Goal: Information Seeking & Learning: Learn about a topic

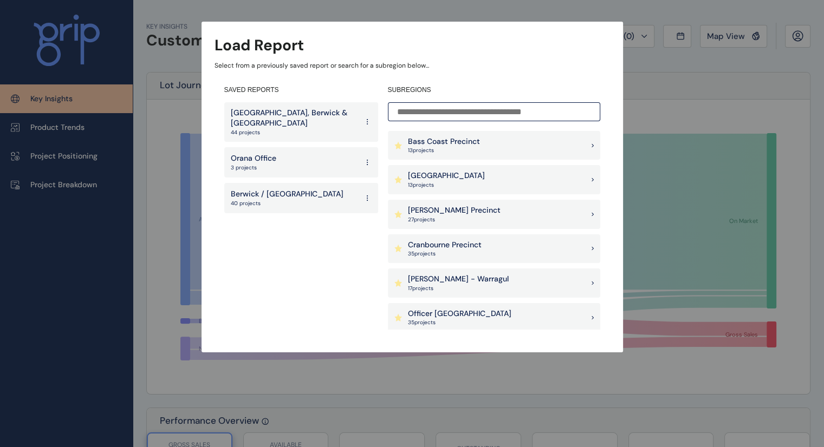
click at [687, 101] on div "Load Report Select from a previously saved report or search for a subregion bel…" at bounding box center [412, 165] width 824 height 331
click at [644, 95] on div "Load Report Select from a previously saved report or search for a subregion bel…" at bounding box center [412, 165] width 824 height 331
click at [192, 144] on div "Load Report Select from a previously saved report or search for a subregion bel…" at bounding box center [412, 165] width 824 height 331
click at [680, 87] on div "Load Report Select from a previously saved report or search for a subregion bel…" at bounding box center [412, 165] width 824 height 331
click at [726, 29] on div "Load Report Select from a previously saved report or search for a subregion bel…" at bounding box center [412, 165] width 824 height 331
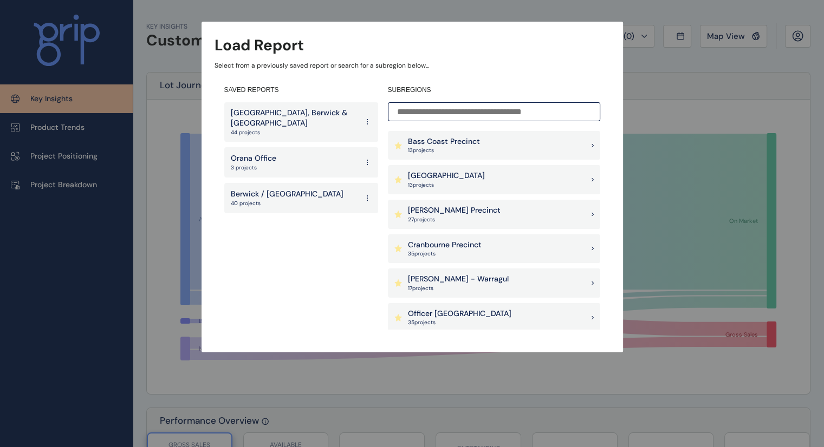
click at [473, 105] on input at bounding box center [494, 111] width 212 height 19
click at [453, 208] on p "[PERSON_NAME] Precinct" at bounding box center [454, 210] width 93 height 11
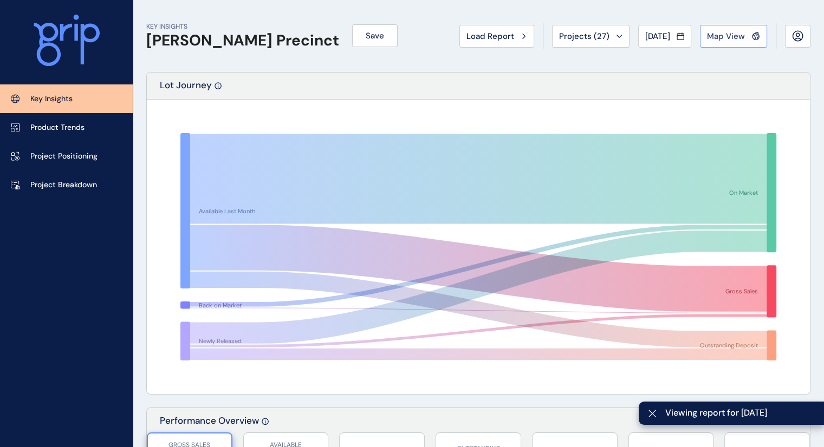
click at [717, 36] on span "Map View" at bounding box center [726, 36] width 38 height 11
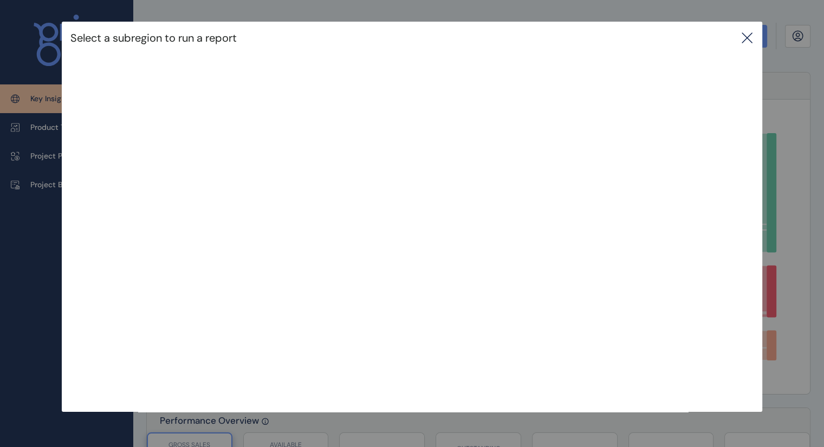
click at [747, 36] on icon at bounding box center [746, 37] width 13 height 13
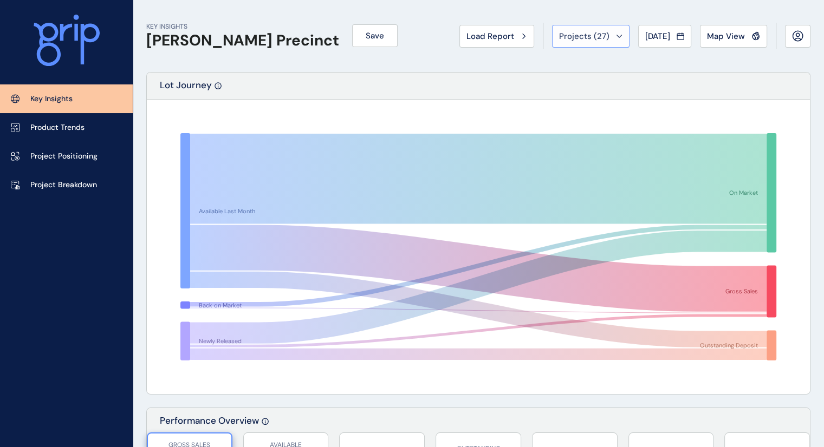
click at [599, 35] on span "Projects ( 27 )" at bounding box center [584, 36] width 50 height 11
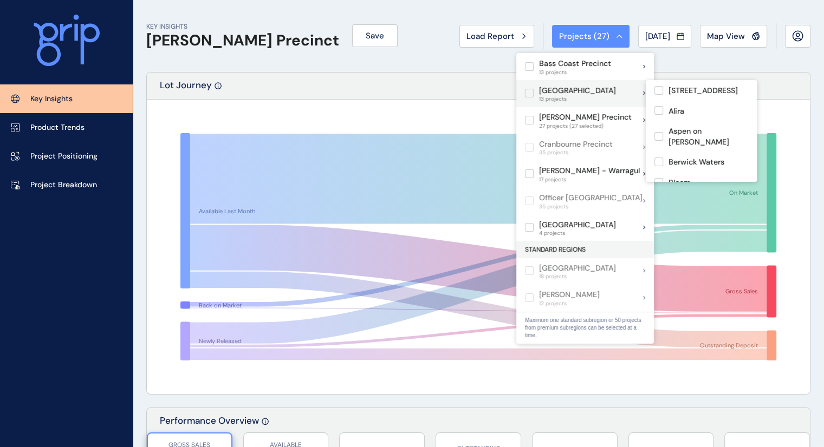
click at [529, 92] on label at bounding box center [529, 93] width 9 height 9
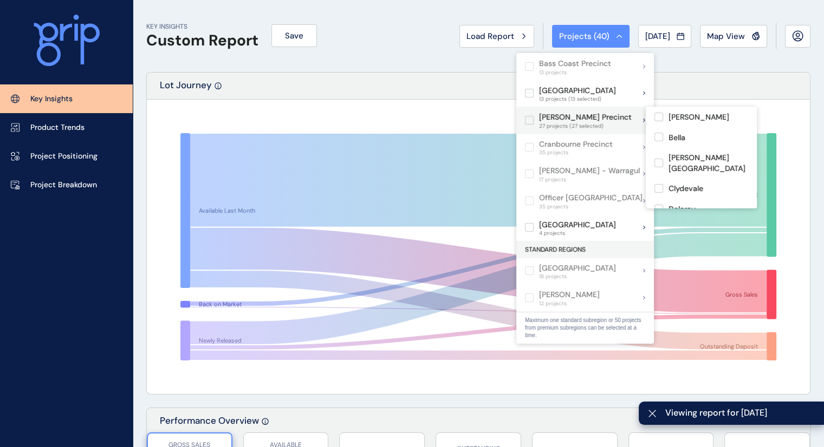
click at [528, 121] on label at bounding box center [529, 120] width 9 height 9
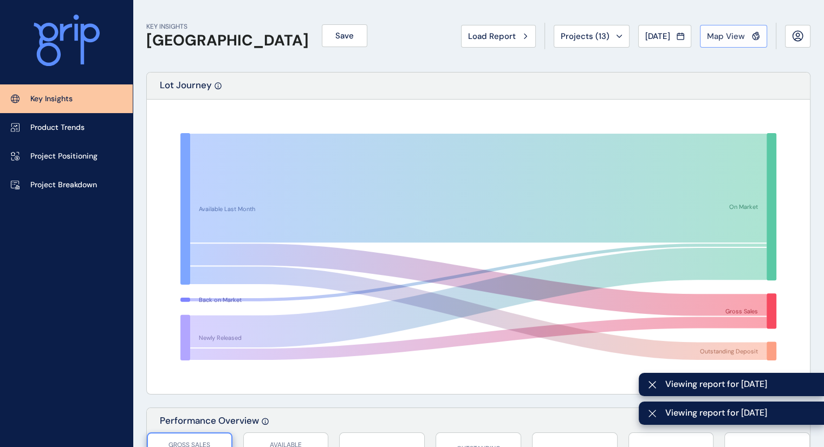
click at [727, 34] on span "Map View" at bounding box center [726, 36] width 38 height 11
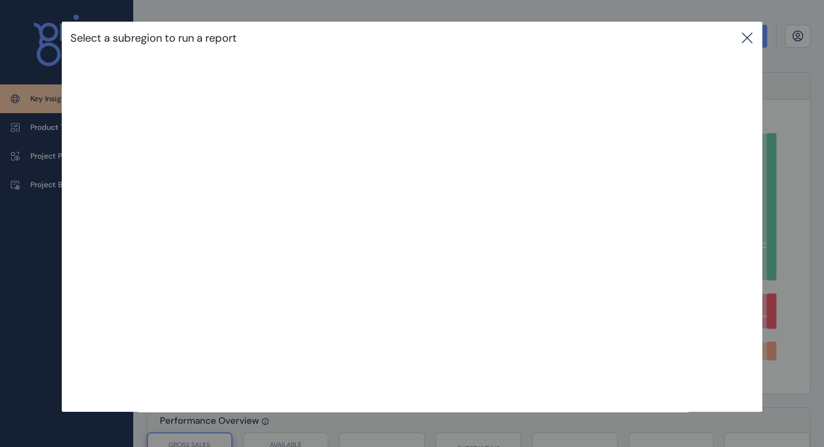
click at [707, 41] on div "Select a subregion to run a report" at bounding box center [412, 38] width 700 height 32
click at [743, 33] on icon at bounding box center [746, 37] width 13 height 13
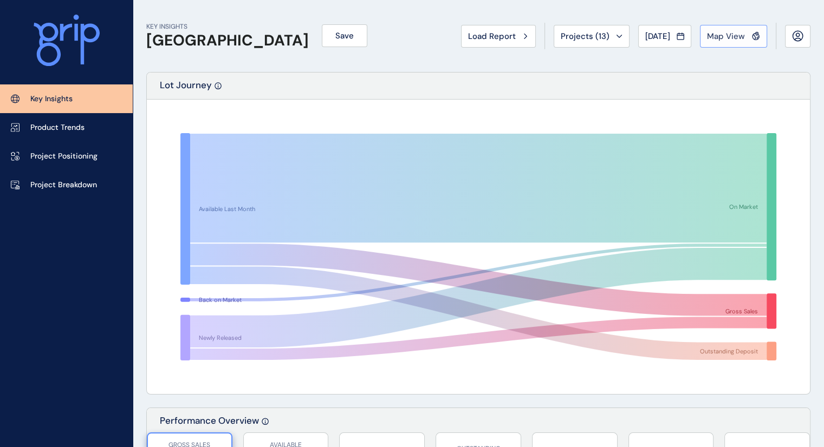
click at [711, 39] on span "Map View" at bounding box center [726, 36] width 38 height 11
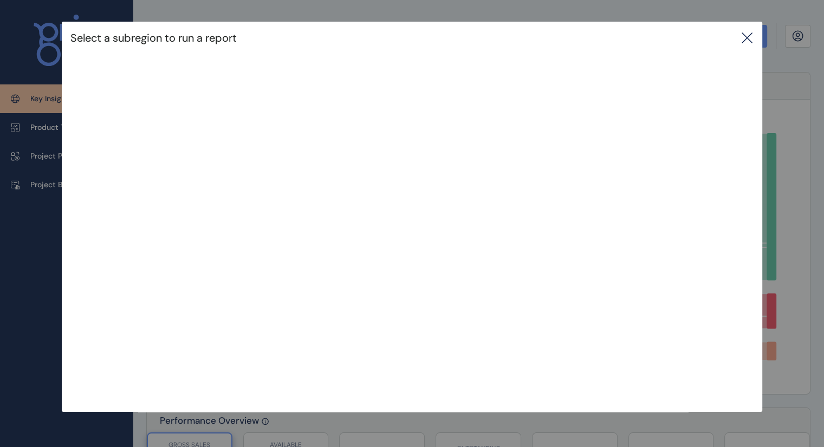
click at [745, 30] on div "Select a subregion to run a report" at bounding box center [412, 38] width 700 height 32
click at [749, 38] on icon at bounding box center [746, 37] width 13 height 13
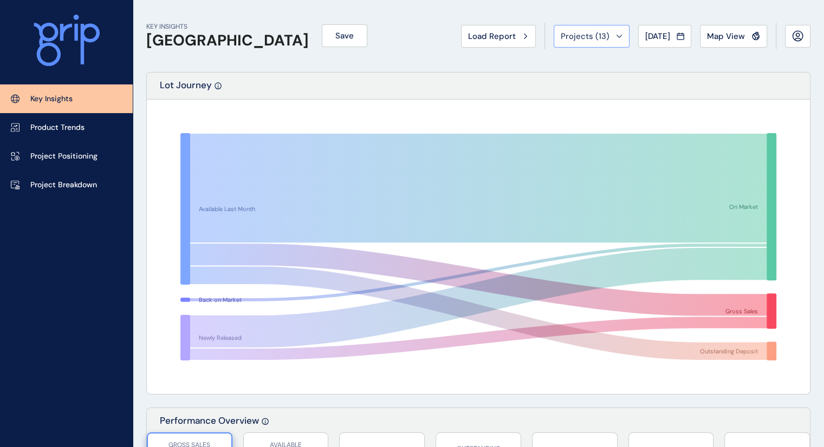
click at [616, 35] on icon at bounding box center [619, 36] width 6 height 3
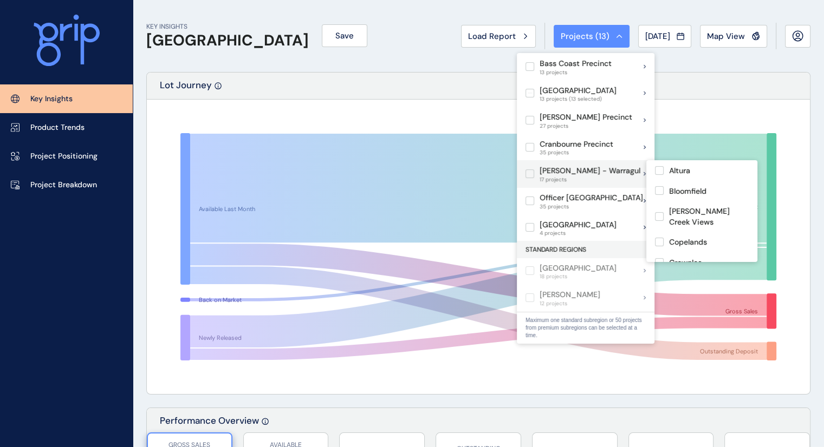
click at [526, 172] on label at bounding box center [529, 173] width 9 height 9
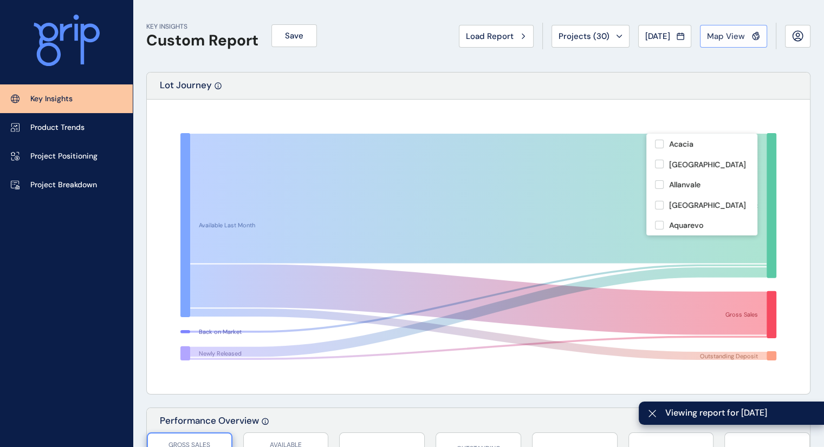
click at [726, 33] on span "Map View" at bounding box center [726, 36] width 38 height 11
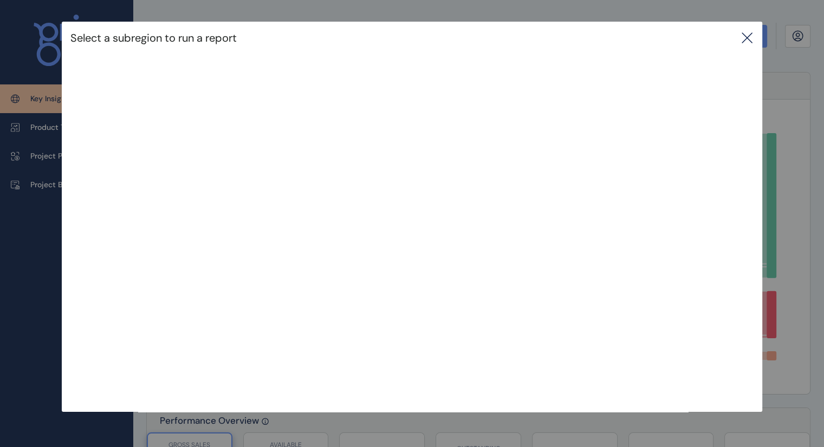
click at [753, 40] on icon at bounding box center [746, 37] width 13 height 13
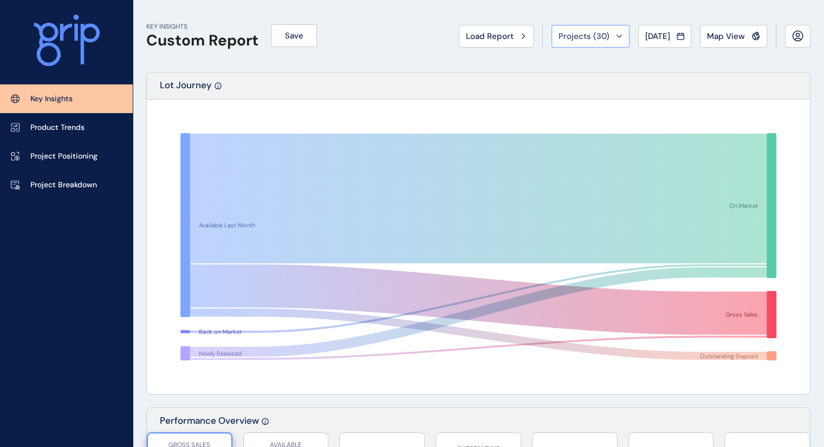
click at [604, 37] on div "Projects ( 30 )" at bounding box center [590, 36] width 64 height 11
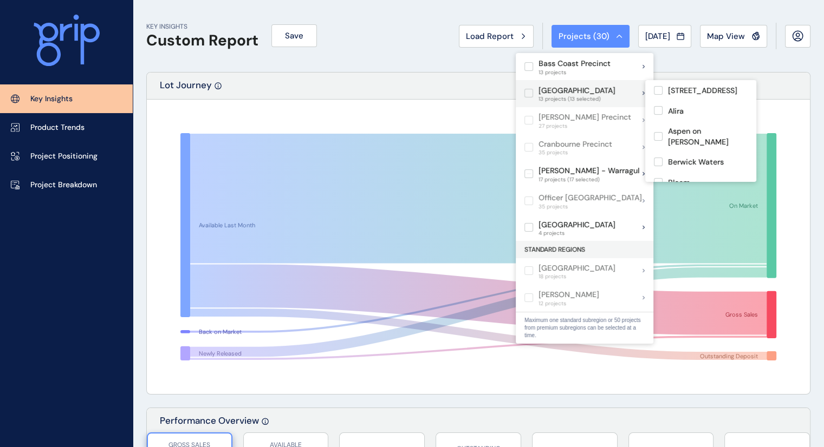
click at [528, 90] on label at bounding box center [528, 93] width 9 height 9
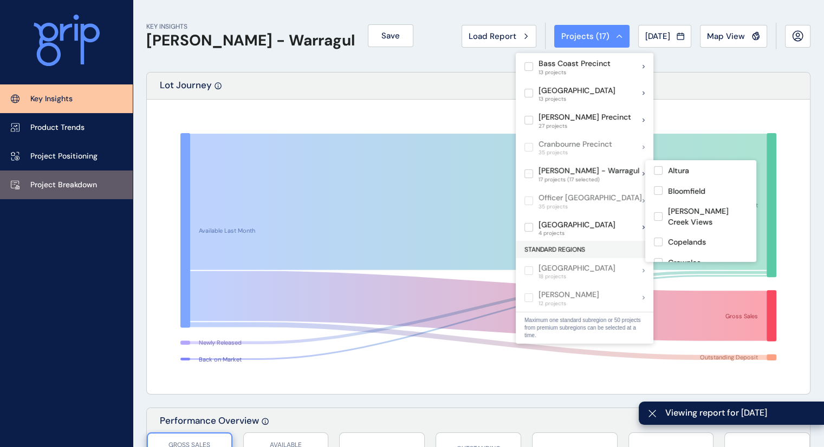
click at [51, 184] on p "Project Breakdown" at bounding box center [63, 185] width 67 height 11
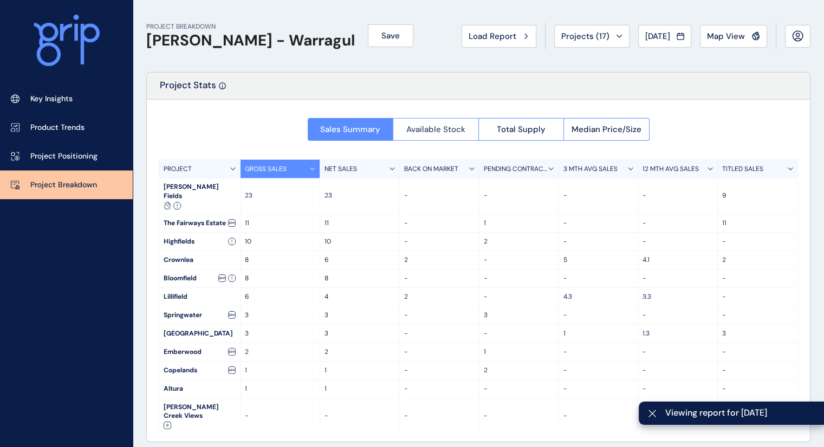
click at [427, 128] on span "Available Stock" at bounding box center [435, 129] width 59 height 11
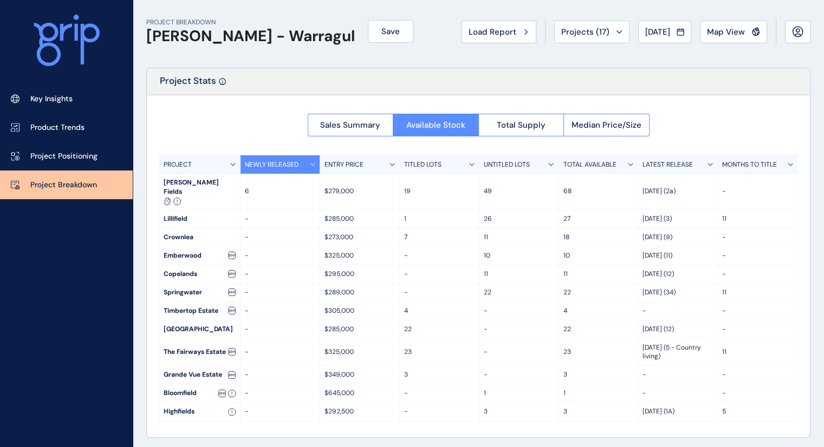
scroll to position [4, 0]
click at [539, 130] on span "Total Supply" at bounding box center [521, 125] width 49 height 11
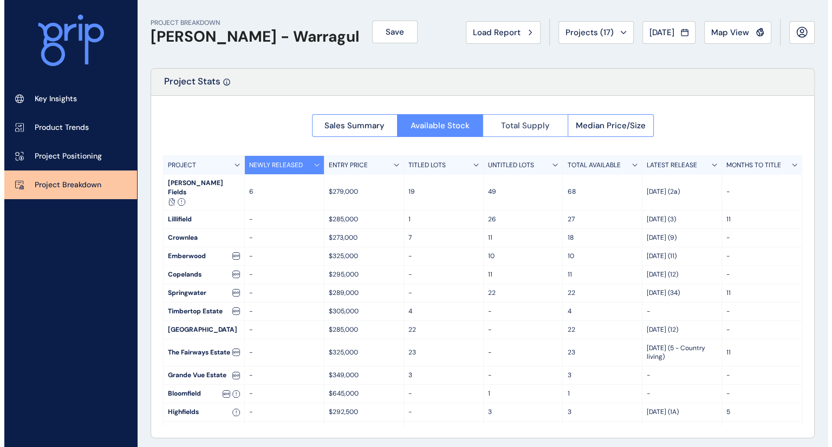
scroll to position [0, 0]
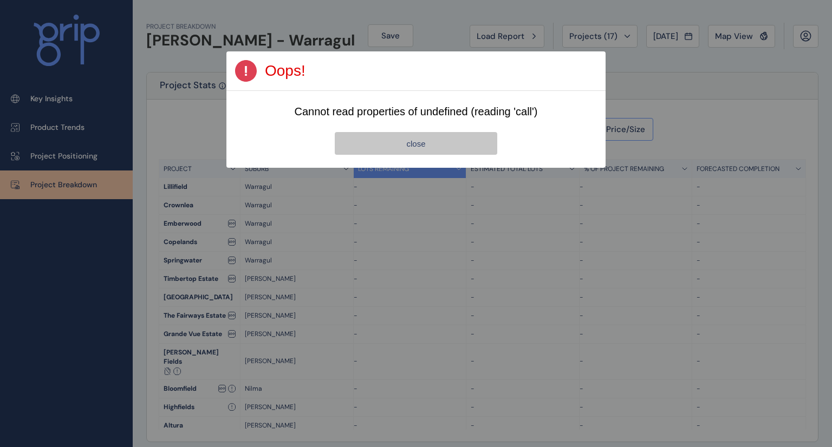
click at [466, 148] on button "close" at bounding box center [416, 143] width 162 height 23
click at [442, 143] on button "close" at bounding box center [416, 143] width 162 height 23
click at [353, 133] on button "close" at bounding box center [416, 143] width 162 height 23
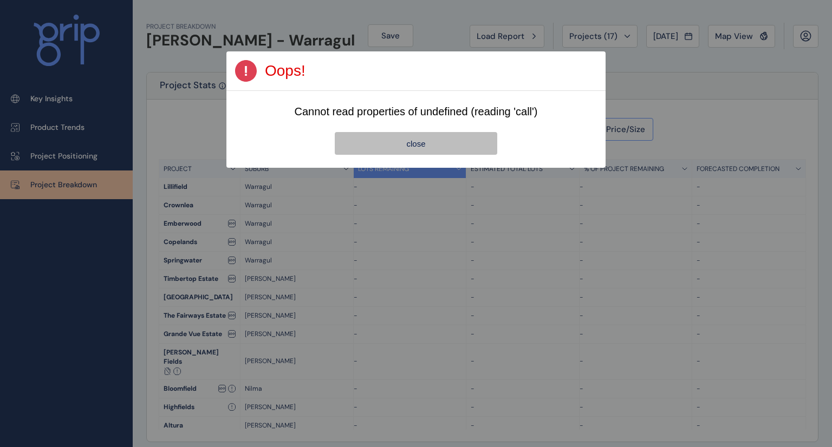
click at [320, 174] on div at bounding box center [416, 223] width 832 height 447
click at [357, 141] on button "close" at bounding box center [416, 143] width 162 height 23
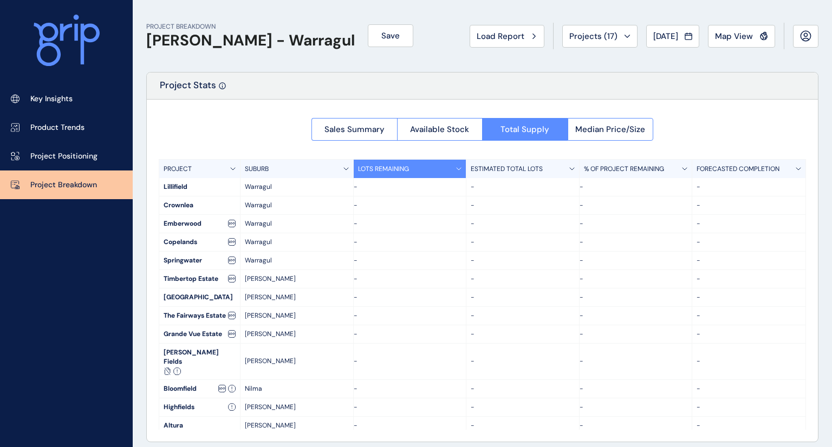
click at [357, 133] on div at bounding box center [482, 271] width 671 height 342
click at [357, 131] on div at bounding box center [482, 271] width 671 height 342
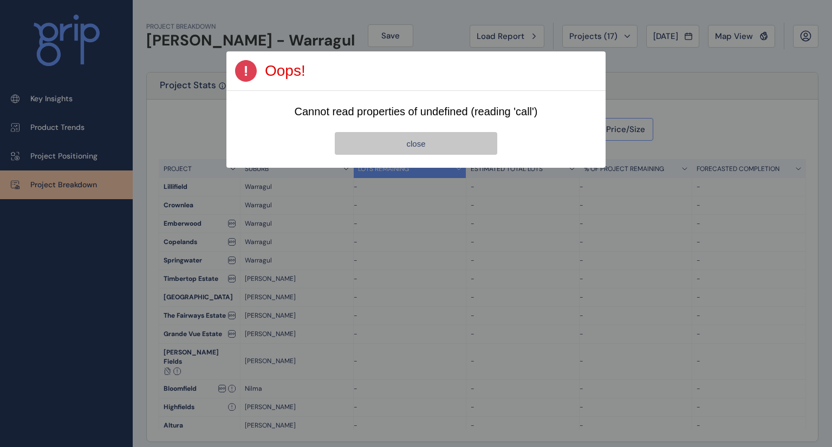
click at [377, 141] on button "close" at bounding box center [416, 143] width 162 height 23
click at [50, 106] on div "Page 1 Created with Sketch. Oops! Cannot read properties of undefined (reading …" at bounding box center [416, 84] width 832 height 168
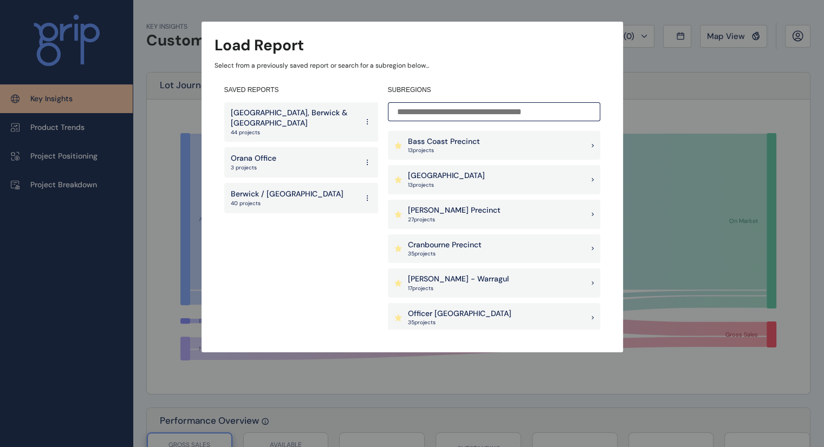
click at [422, 278] on p "[PERSON_NAME] - Warragul" at bounding box center [458, 279] width 101 height 11
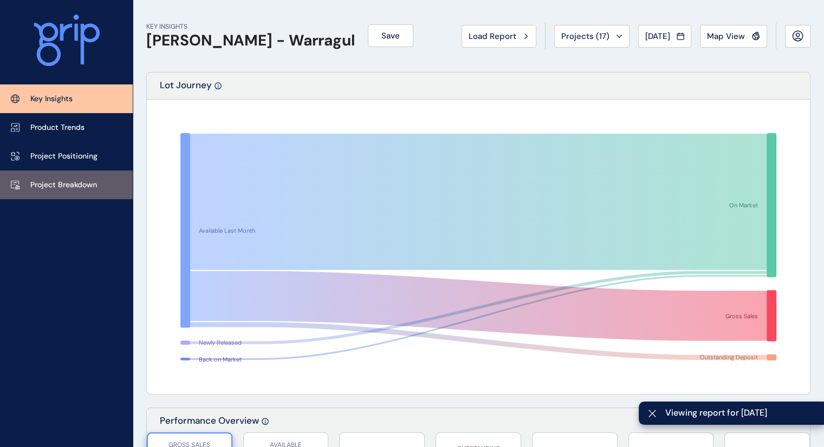
click at [48, 188] on p "Project Breakdown" at bounding box center [63, 185] width 67 height 11
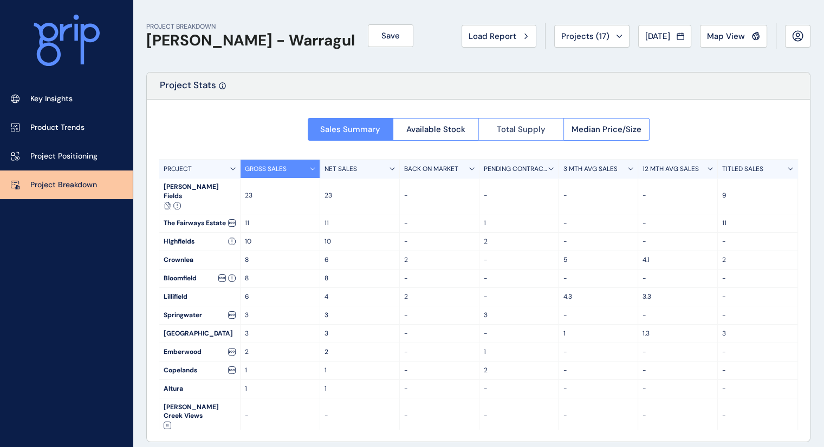
click at [515, 128] on span "Total Supply" at bounding box center [521, 129] width 49 height 11
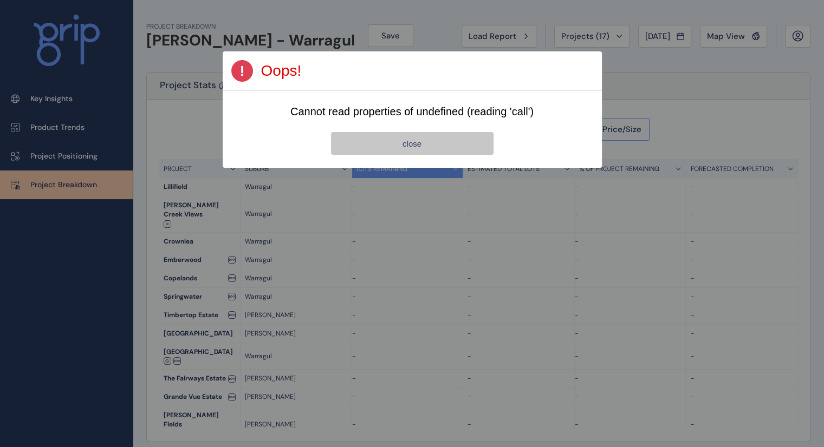
click at [435, 142] on button "close" at bounding box center [412, 143] width 162 height 23
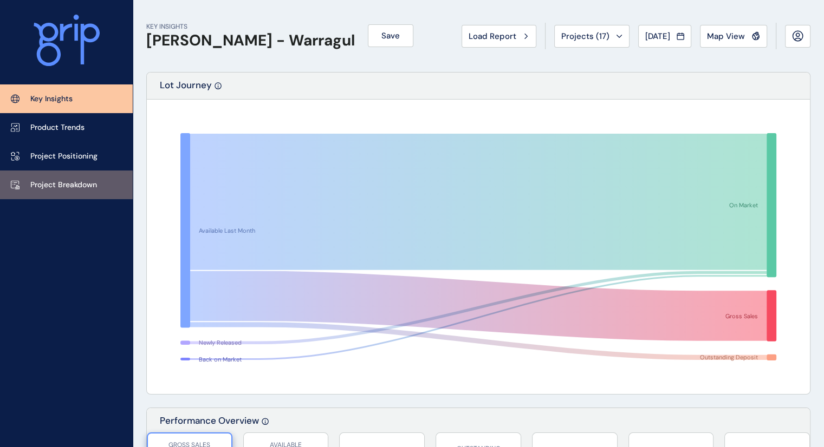
click at [59, 179] on link "Project Breakdown" at bounding box center [66, 185] width 133 height 29
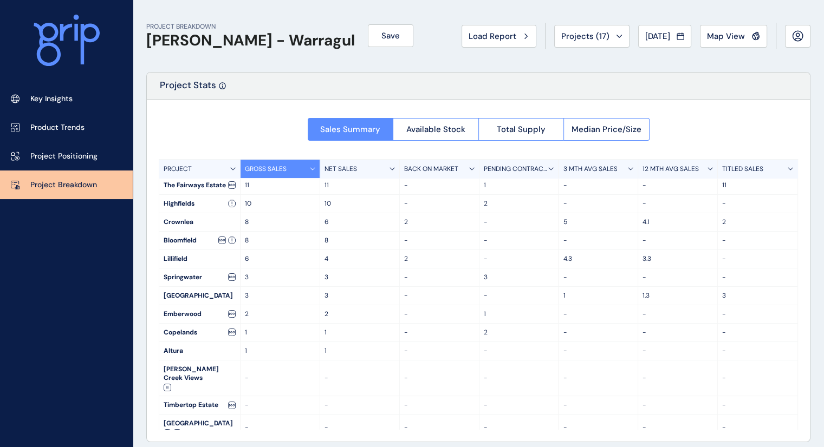
scroll to position [41, 0]
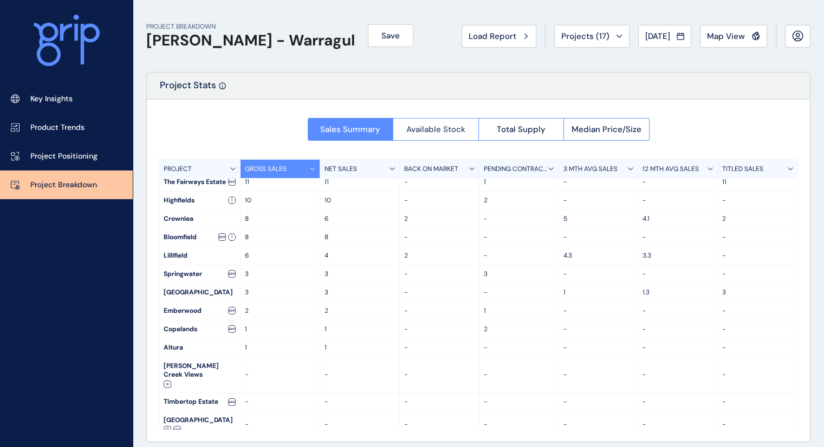
click at [433, 124] on span "Available Stock" at bounding box center [435, 129] width 59 height 11
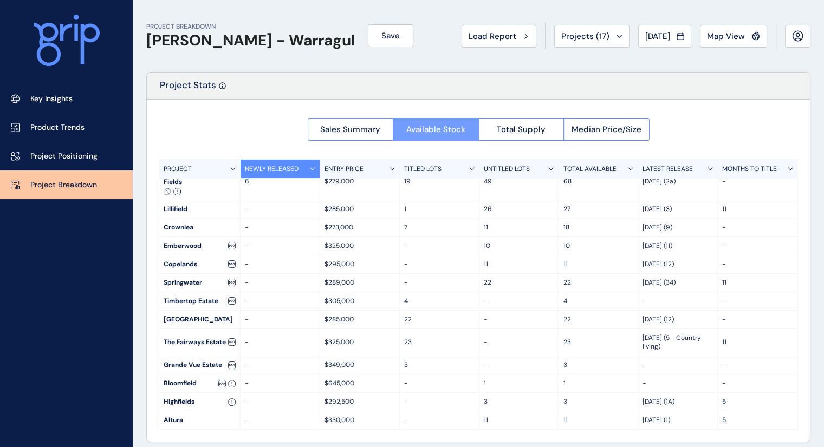
scroll to position [0, 0]
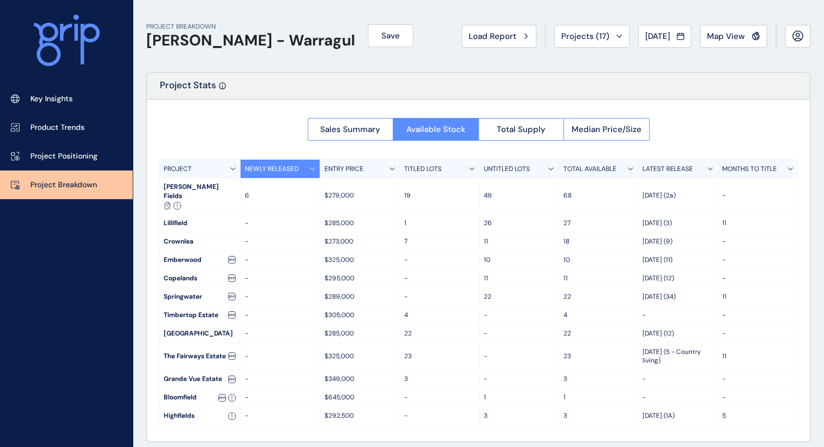
click at [631, 167] on icon at bounding box center [630, 168] width 5 height 3
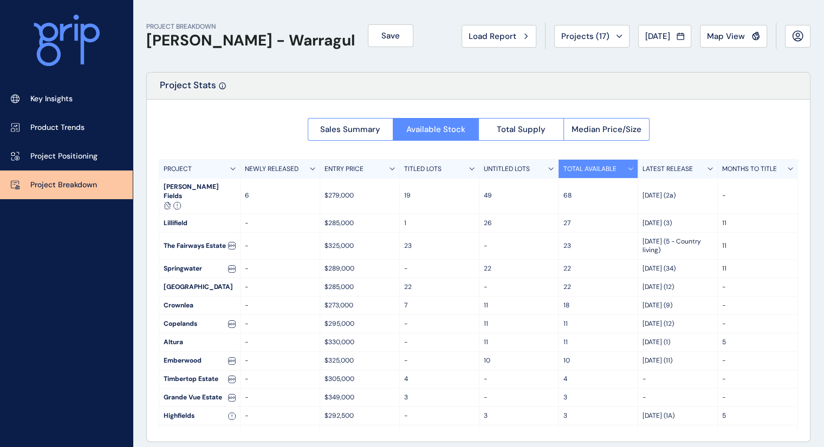
click at [182, 188] on div "[PERSON_NAME] Fields" at bounding box center [199, 196] width 81 height 36
click at [595, 125] on span "Median Price/Size" at bounding box center [606, 129] width 70 height 11
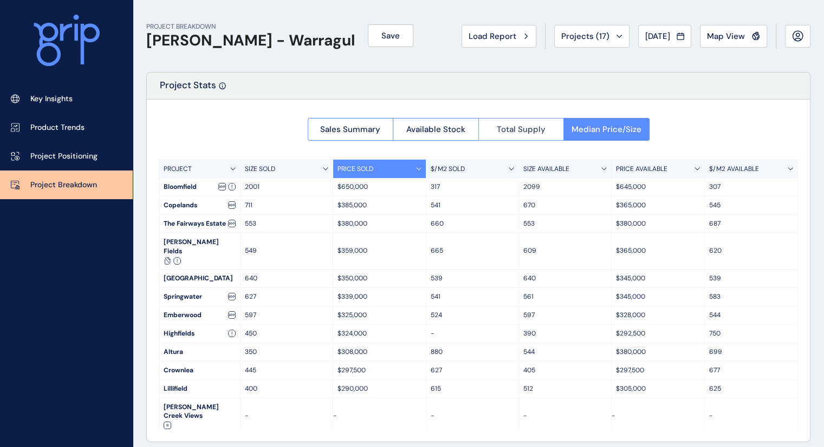
click at [528, 127] on span "Total Supply" at bounding box center [521, 129] width 49 height 11
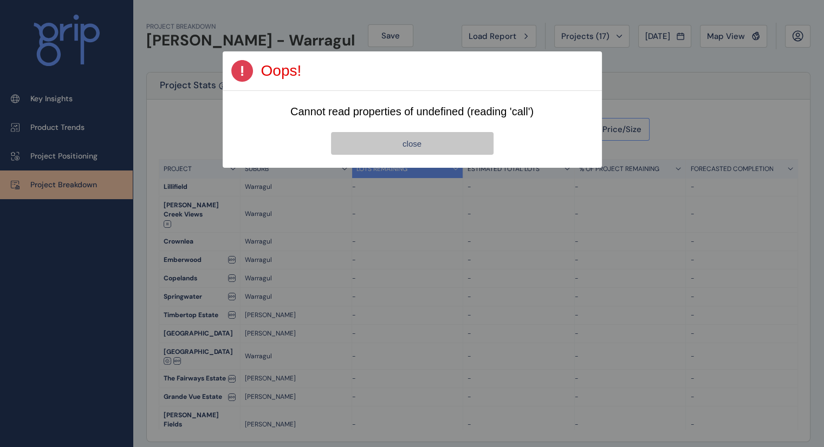
click at [412, 145] on span "close" at bounding box center [411, 143] width 19 height 9
click at [56, 159] on div "Page 1 Created with Sketch. Oops! Cannot read properties of undefined (reading …" at bounding box center [412, 84] width 824 height 168
click at [58, 130] on div "Page 1 Created with Sketch. Oops! Cannot read properties of undefined (reading …" at bounding box center [412, 84] width 824 height 168
click at [367, 147] on button "close" at bounding box center [412, 143] width 162 height 23
click at [350, 151] on button "close" at bounding box center [412, 143] width 162 height 23
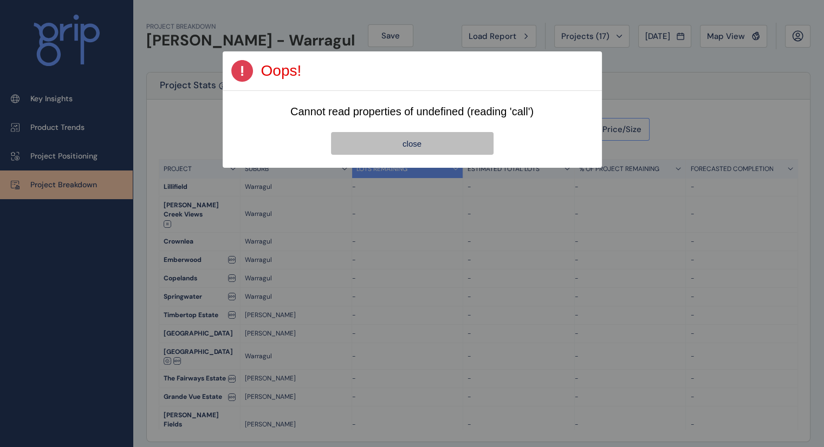
click at [50, 158] on div "Page 1 Created with Sketch. Oops! Cannot read properties of undefined (reading …" at bounding box center [412, 84] width 824 height 168
click at [44, 125] on div "Page 1 Created with Sketch. Oops! Cannot read properties of undefined (reading …" at bounding box center [412, 84] width 824 height 168
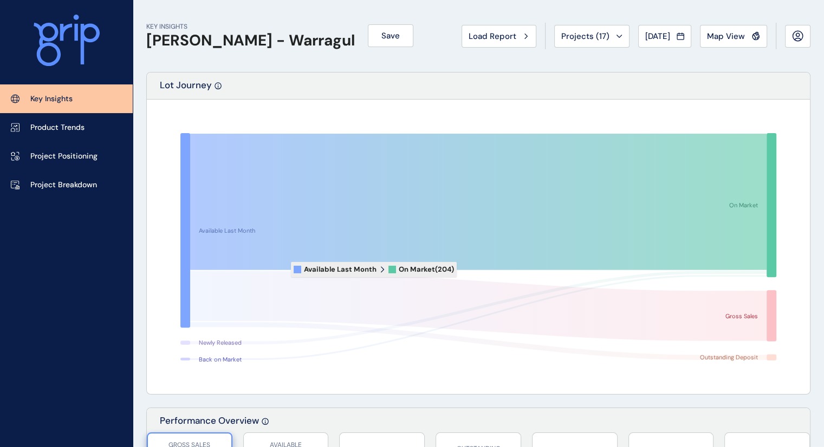
scroll to position [1, 0]
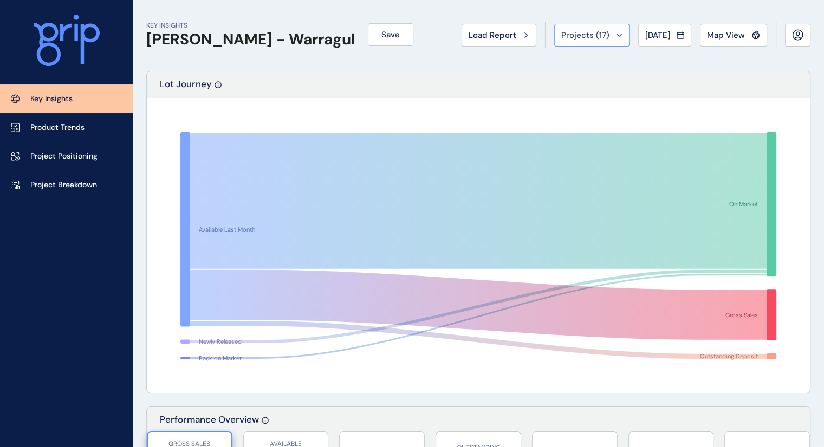
click at [616, 34] on icon at bounding box center [619, 35] width 6 height 3
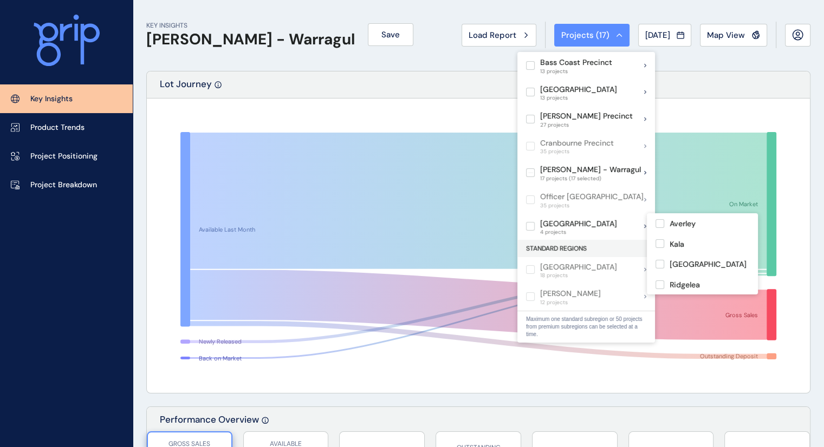
drag, startPoint x: 530, startPoint y: 221, endPoint x: 506, endPoint y: 192, distance: 38.1
click at [506, 192] on icon at bounding box center [478, 201] width 576 height 136
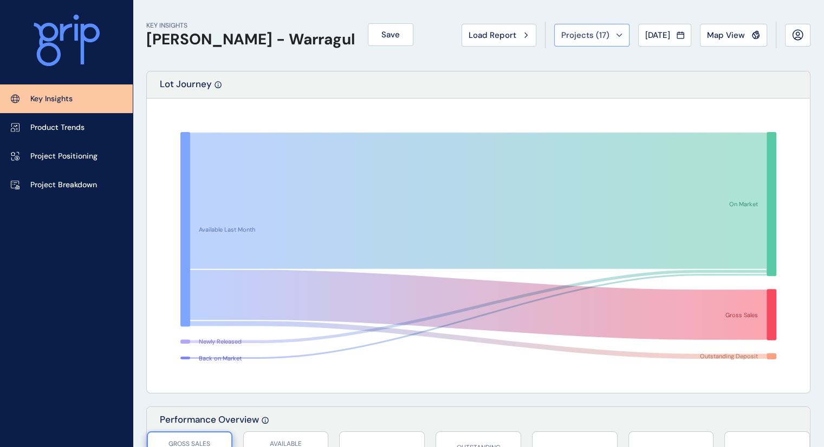
click at [567, 37] on span "Projects ( 17 )" at bounding box center [585, 35] width 48 height 11
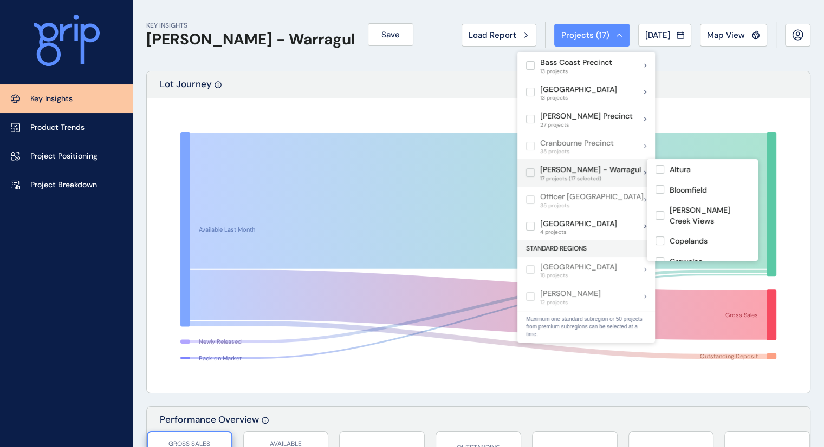
click at [530, 174] on label at bounding box center [530, 172] width 9 height 9
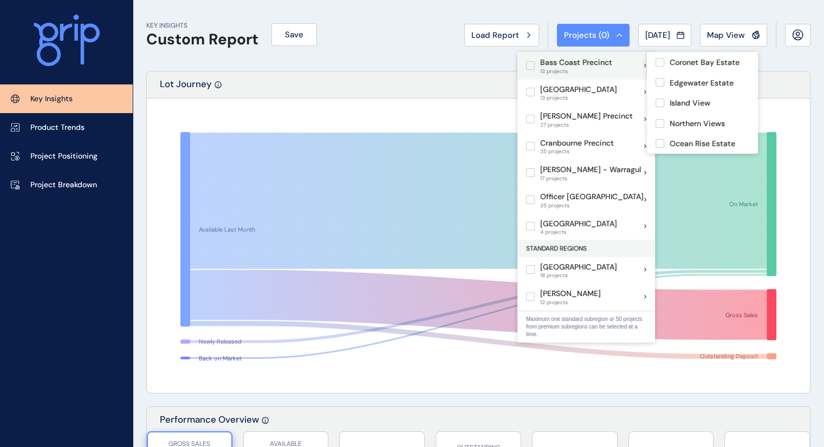
click at [531, 66] on label at bounding box center [530, 65] width 9 height 9
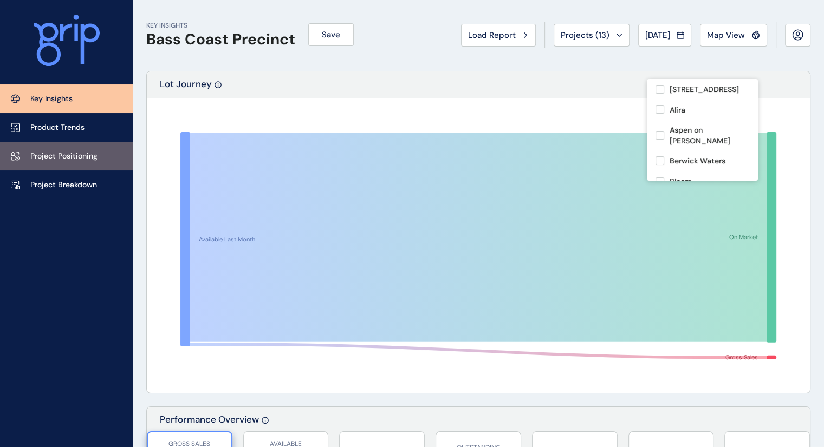
click at [44, 156] on p "Project Positioning" at bounding box center [63, 156] width 67 height 11
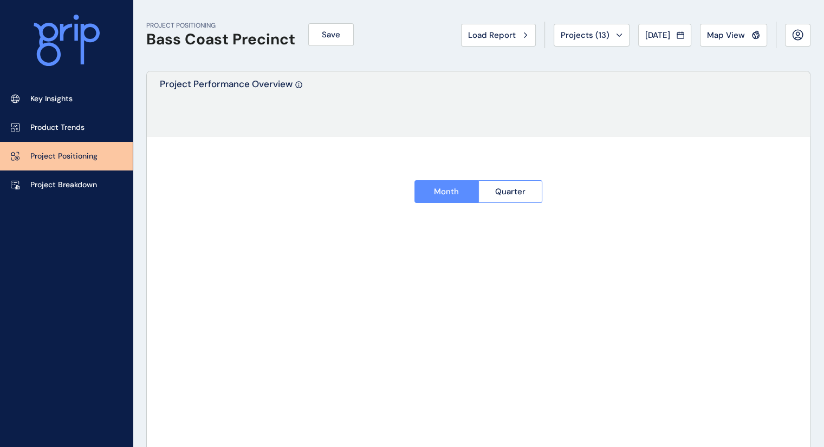
type input "**********"
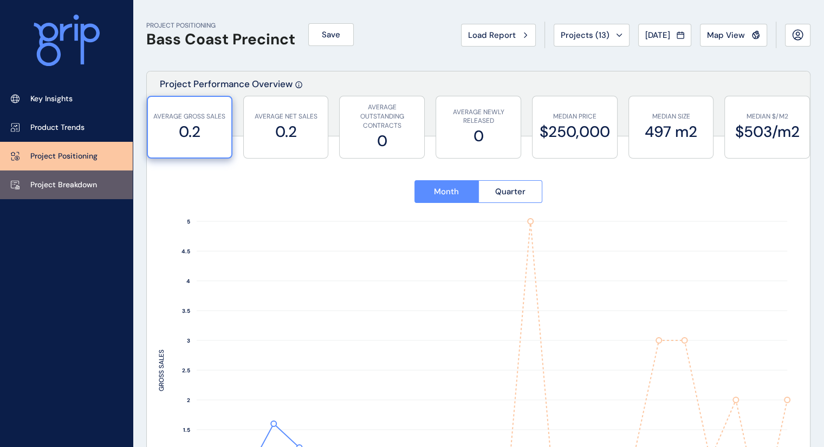
click at [63, 190] on p "Project Breakdown" at bounding box center [63, 185] width 67 height 11
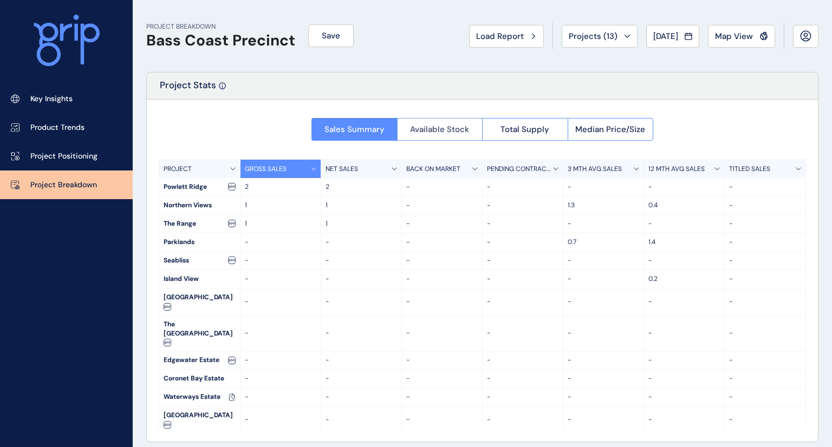
click at [430, 124] on span "Available Stock" at bounding box center [439, 129] width 59 height 11
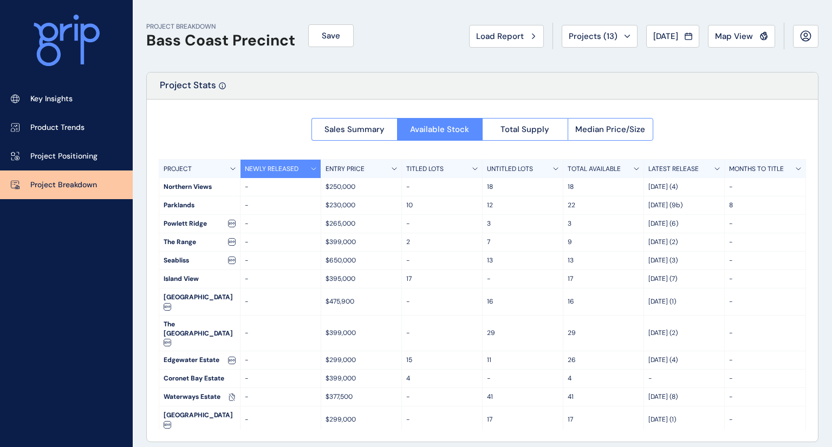
click at [630, 169] on div "TOTAL AVAILABLE" at bounding box center [603, 169] width 81 height 18
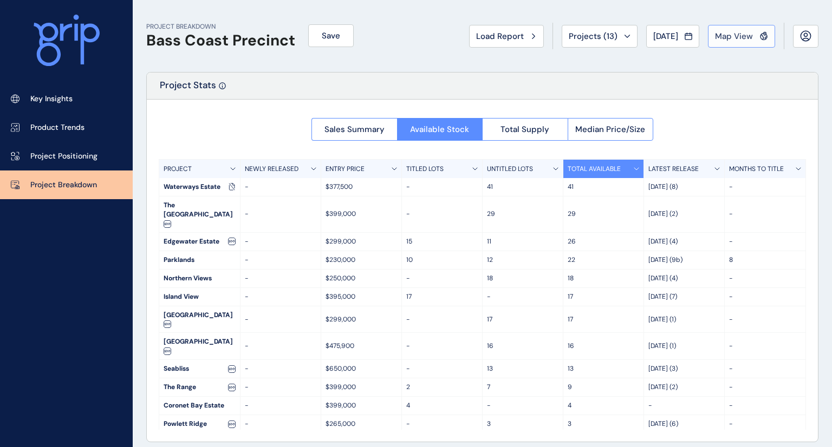
click at [723, 37] on span "Map View" at bounding box center [734, 36] width 38 height 11
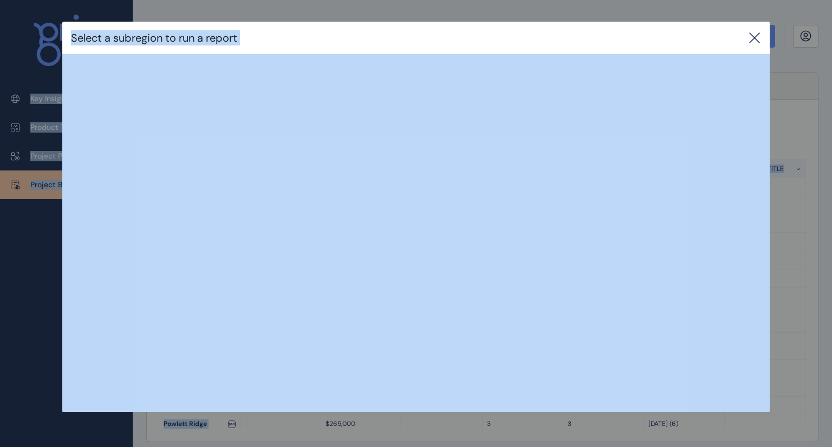
drag, startPoint x: 156, startPoint y: 419, endPoint x: 63, endPoint y: 472, distance: 107.7
click at [63, 447] on html "Select a subregion to run a report Key Insights Product Trends Project Position…" at bounding box center [416, 223] width 832 height 447
click at [746, 41] on div "Select a subregion to run a report" at bounding box center [415, 38] width 707 height 32
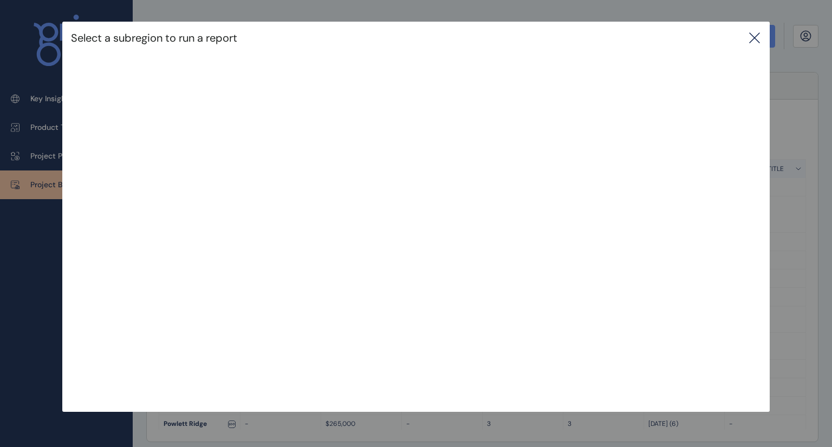
click at [752, 40] on icon at bounding box center [754, 38] width 10 height 10
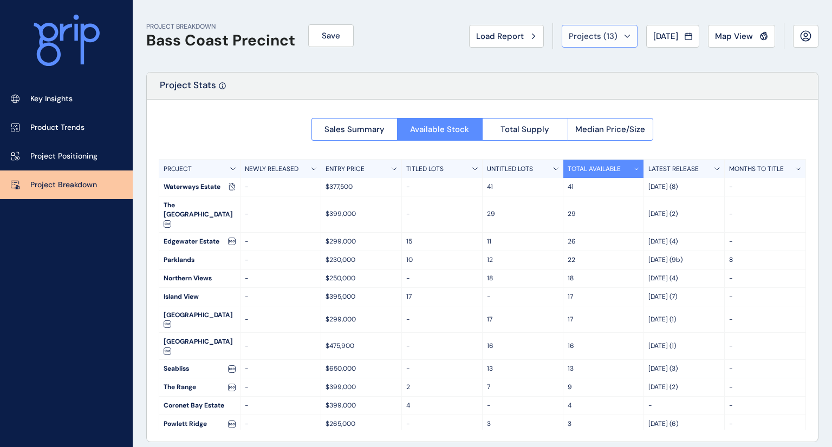
click at [596, 33] on span "Projects ( 13 )" at bounding box center [593, 36] width 49 height 11
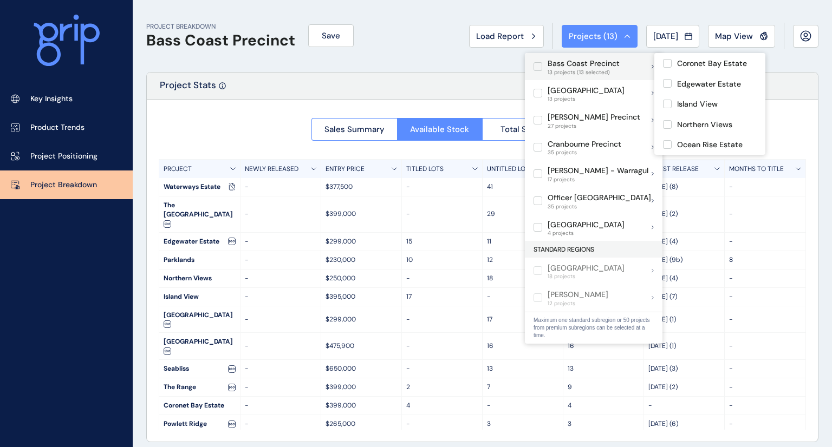
click at [535, 69] on label at bounding box center [537, 66] width 9 height 9
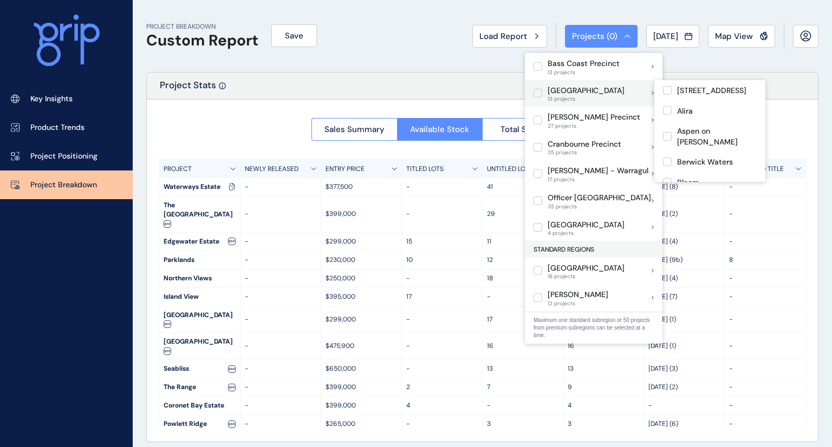
click at [535, 90] on label at bounding box center [537, 93] width 9 height 9
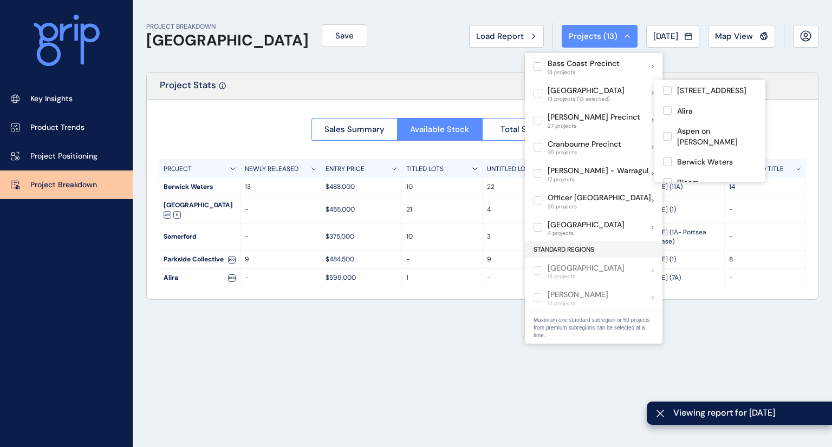
click at [420, 89] on div "Project Stats" at bounding box center [482, 86] width 671 height 27
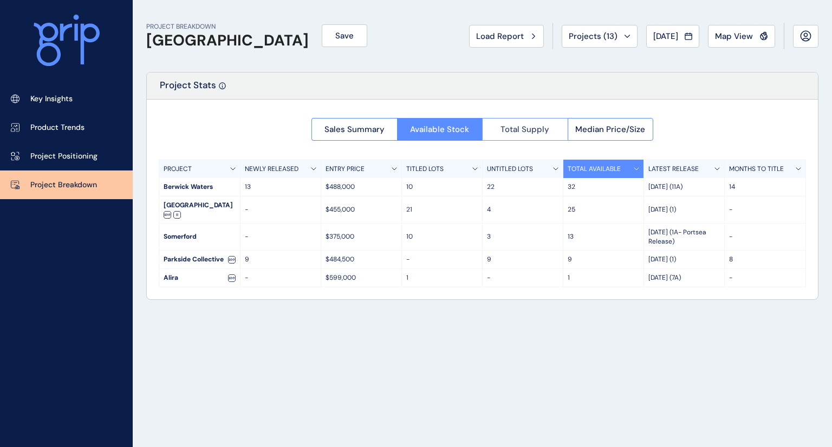
click at [510, 126] on span "Total Supply" at bounding box center [524, 129] width 49 height 11
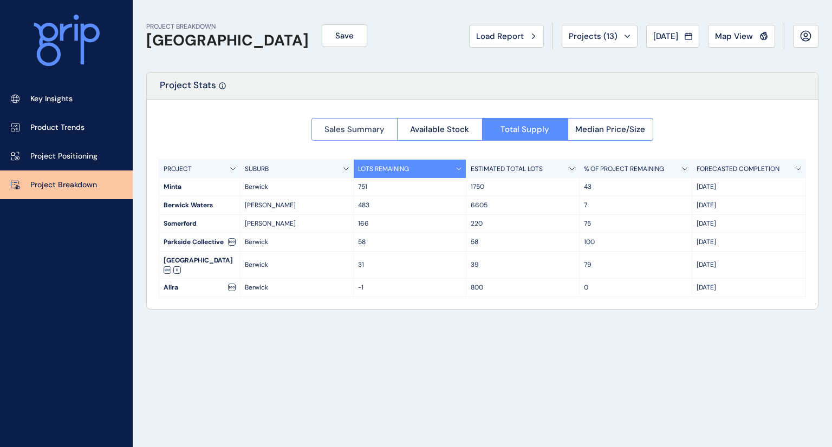
click at [381, 126] on span "Sales Summary" at bounding box center [354, 129] width 60 height 11
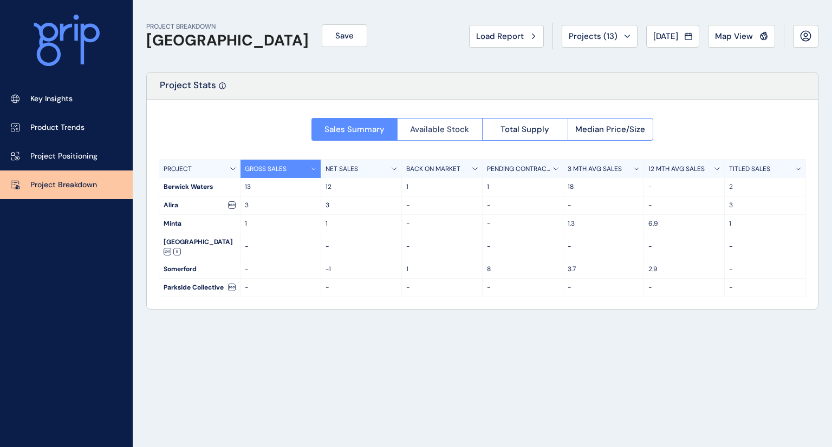
click at [421, 126] on span "Available Stock" at bounding box center [439, 129] width 59 height 11
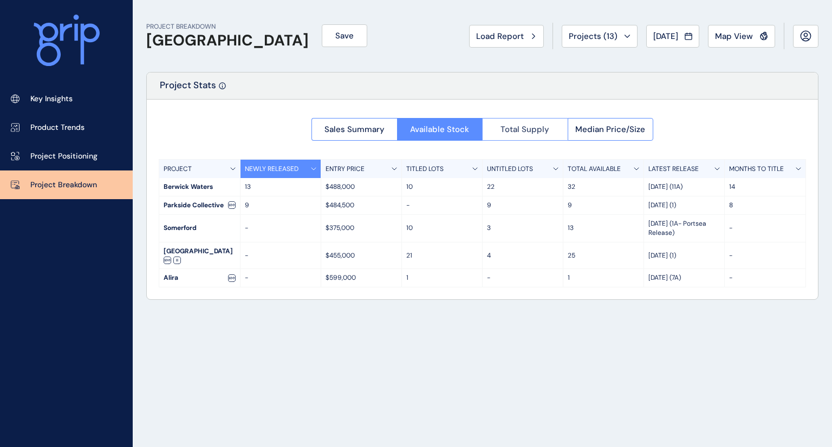
click at [503, 124] on span "Total Supply" at bounding box center [524, 129] width 49 height 11
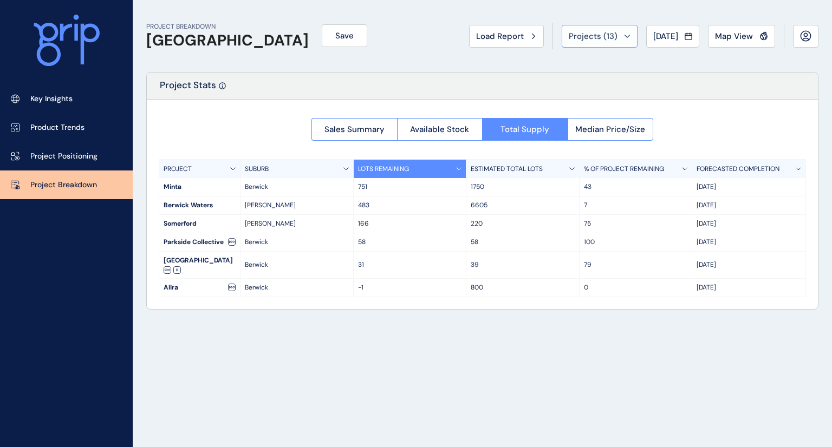
click at [620, 32] on div "Projects ( 13 )" at bounding box center [600, 36] width 62 height 11
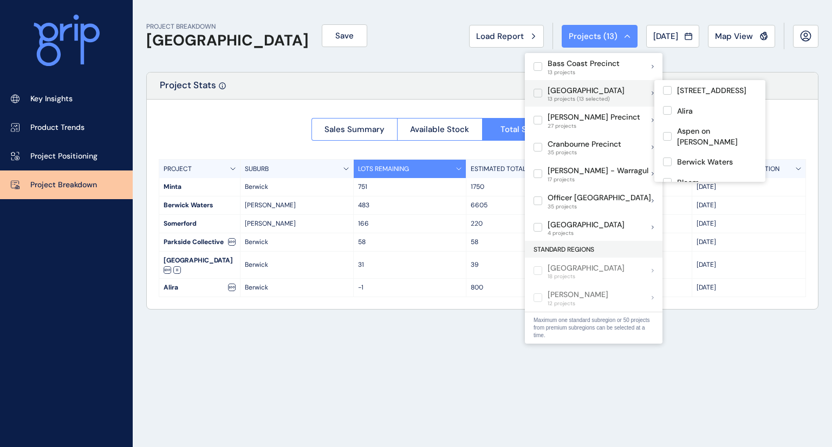
click at [535, 94] on label at bounding box center [537, 93] width 9 height 9
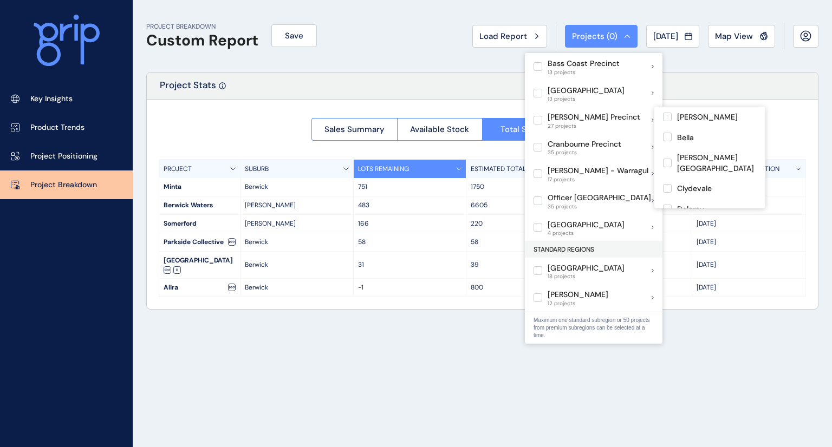
click at [536, 118] on label at bounding box center [537, 120] width 9 height 9
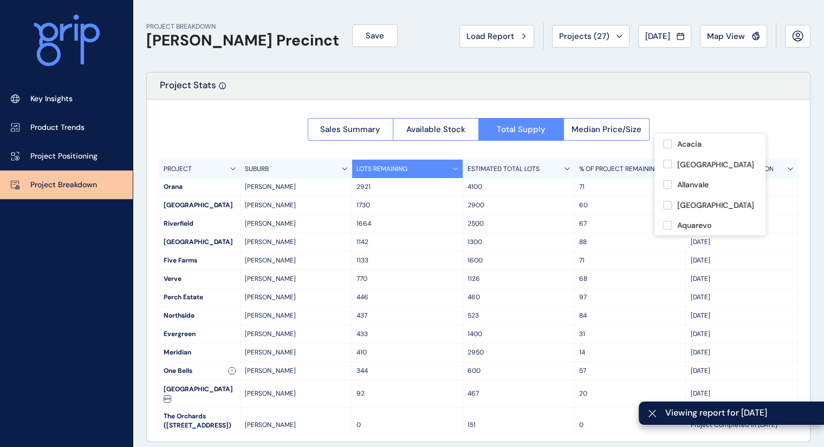
click at [468, 74] on div "Project Stats" at bounding box center [478, 86] width 663 height 27
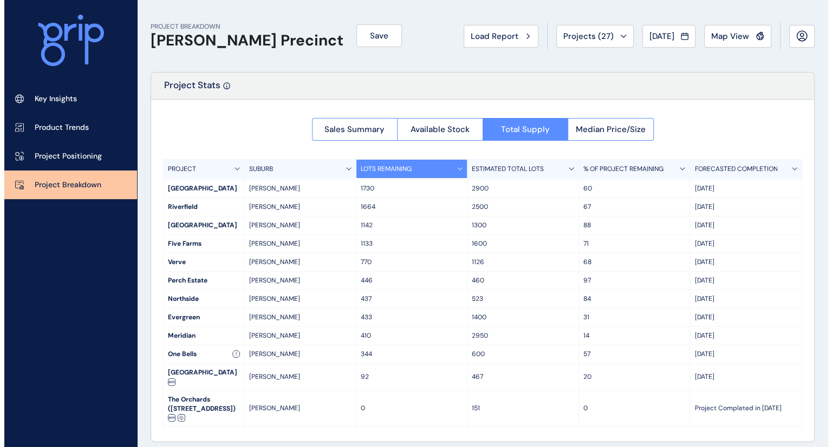
scroll to position [17, 0]
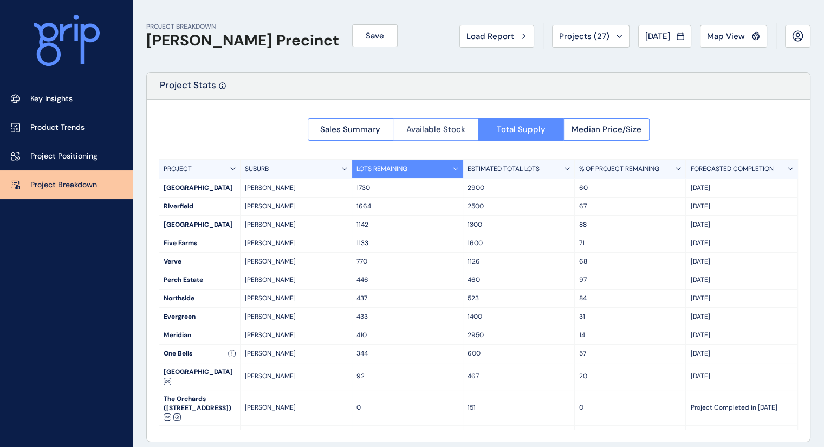
click at [430, 125] on span "Available Stock" at bounding box center [435, 129] width 59 height 11
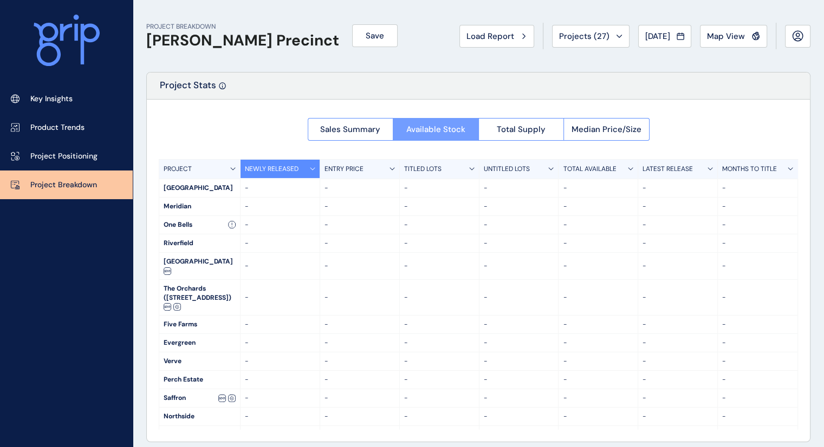
scroll to position [0, 0]
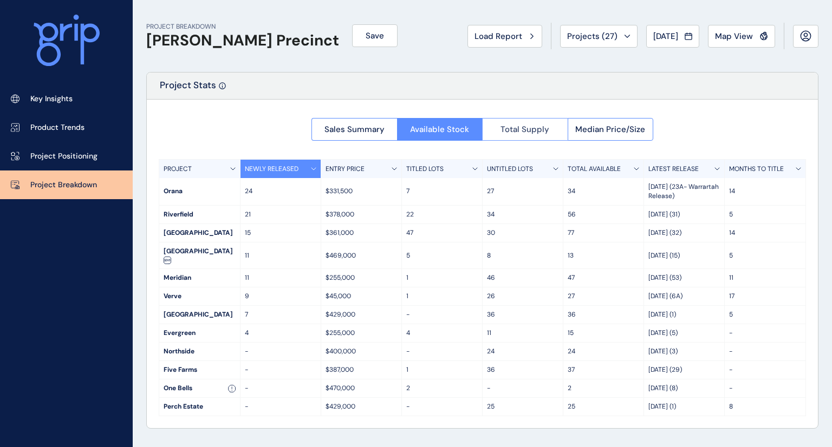
click at [503, 132] on span "Total Supply" at bounding box center [524, 129] width 49 height 11
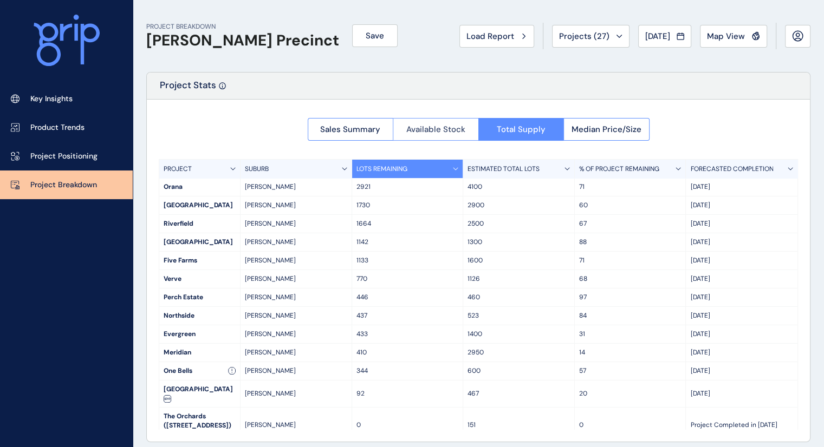
click at [446, 124] on span "Available Stock" at bounding box center [435, 129] width 59 height 11
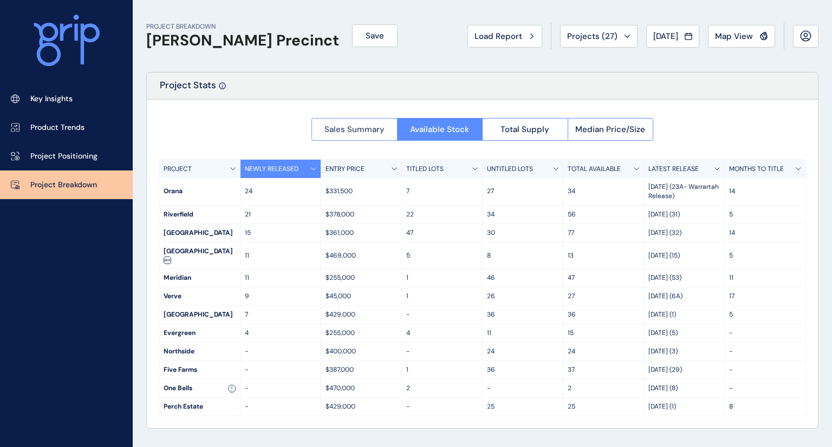
click at [348, 126] on span "Sales Summary" at bounding box center [354, 129] width 60 height 11
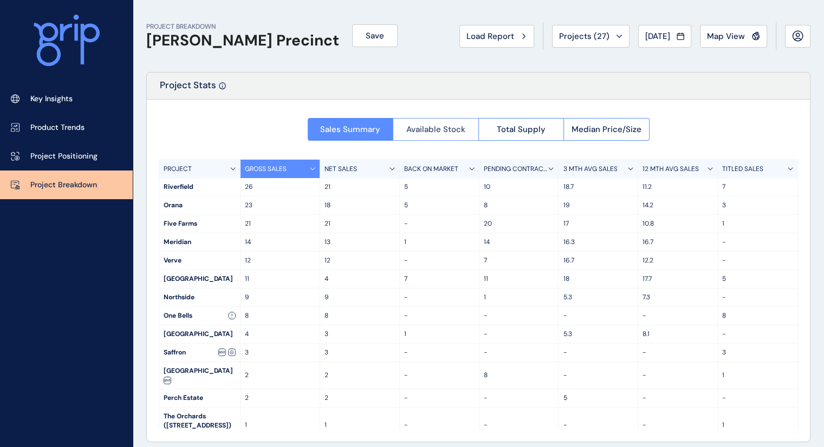
click at [407, 126] on span "Available Stock" at bounding box center [435, 129] width 59 height 11
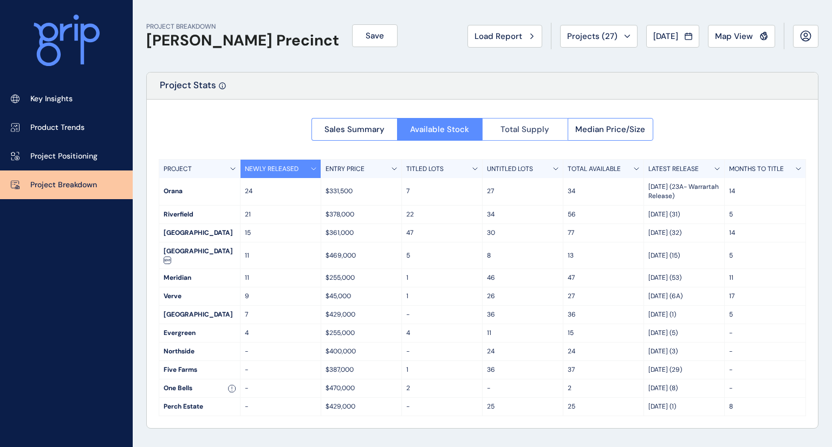
click at [504, 130] on span "Total Supply" at bounding box center [524, 129] width 49 height 11
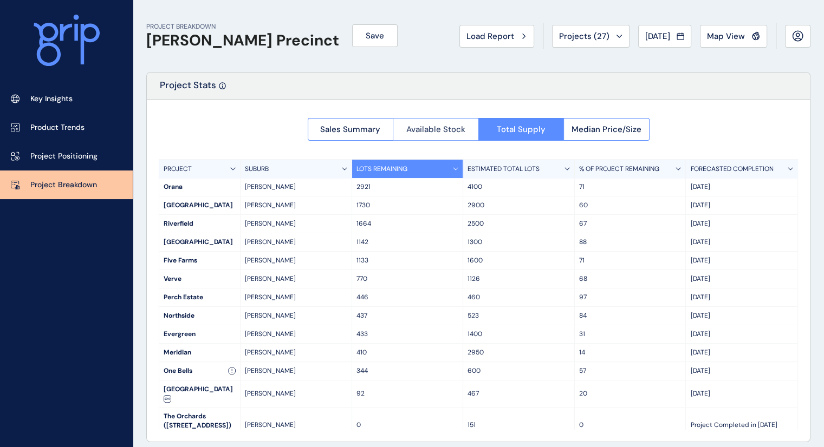
click at [447, 128] on span "Available Stock" at bounding box center [435, 129] width 59 height 11
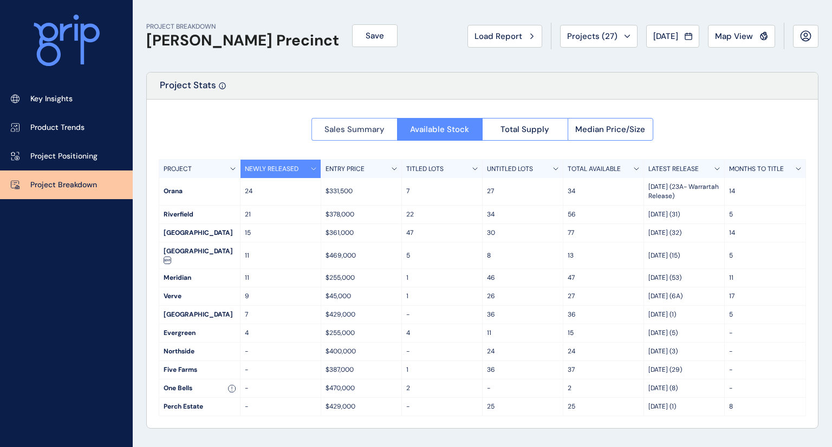
click at [371, 129] on span "Sales Summary" at bounding box center [354, 129] width 60 height 11
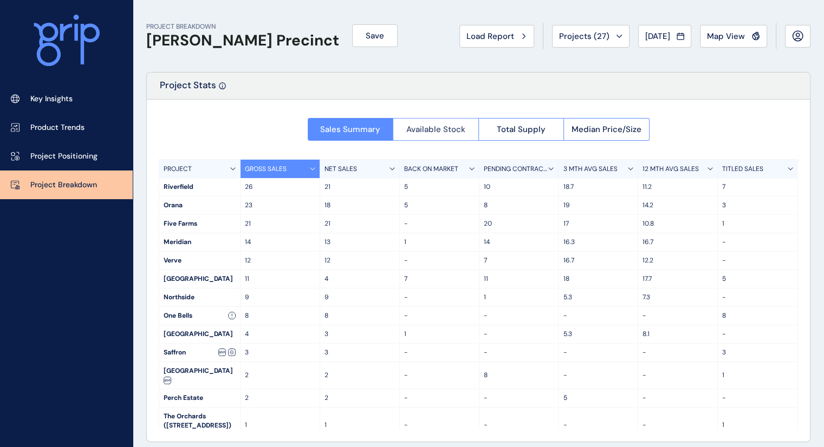
click at [448, 124] on span "Available Stock" at bounding box center [435, 129] width 59 height 11
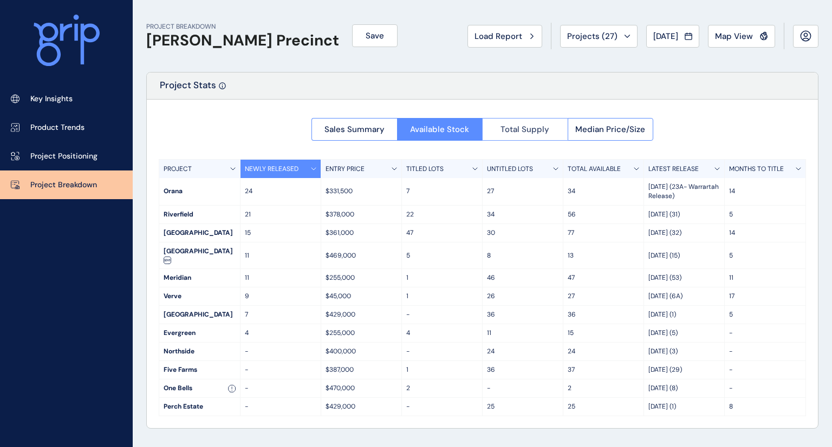
click at [507, 126] on span "Total Supply" at bounding box center [524, 129] width 49 height 11
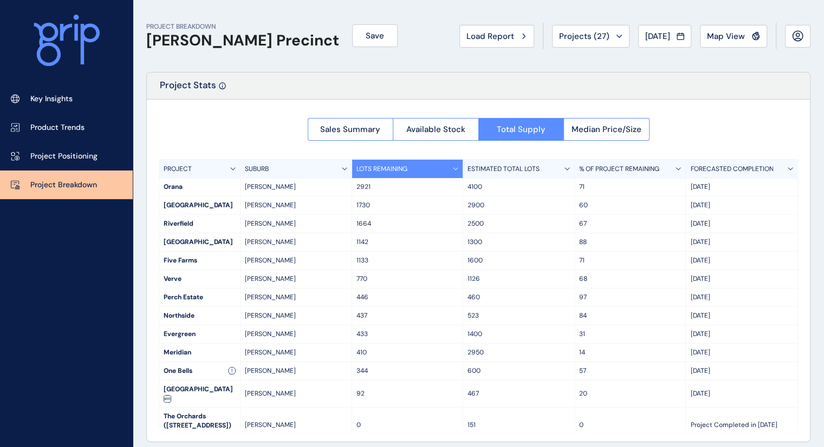
click at [581, 166] on p "% OF PROJECT REMAINING" at bounding box center [619, 169] width 80 height 9
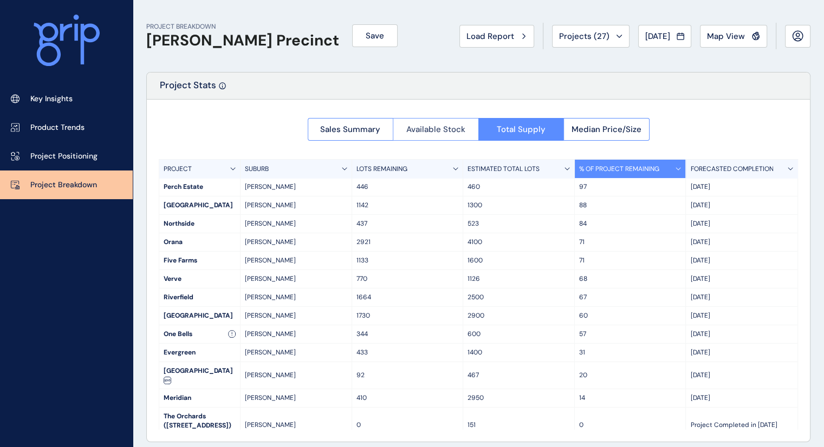
click at [414, 128] on span "Available Stock" at bounding box center [435, 129] width 59 height 11
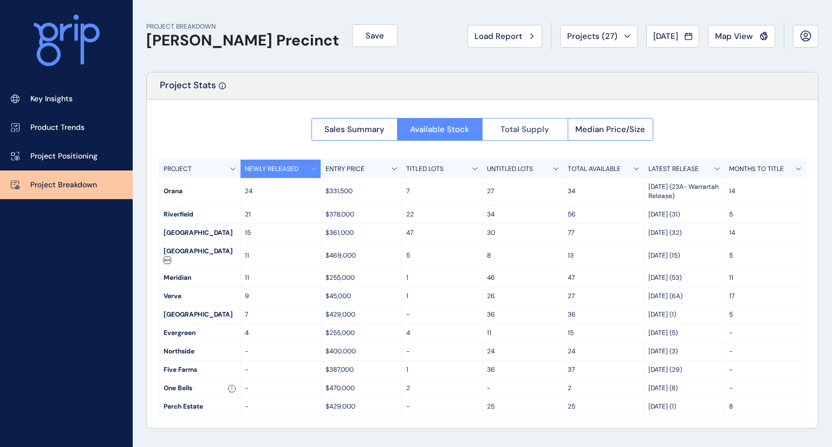
click at [507, 129] on span "Total Supply" at bounding box center [524, 129] width 49 height 11
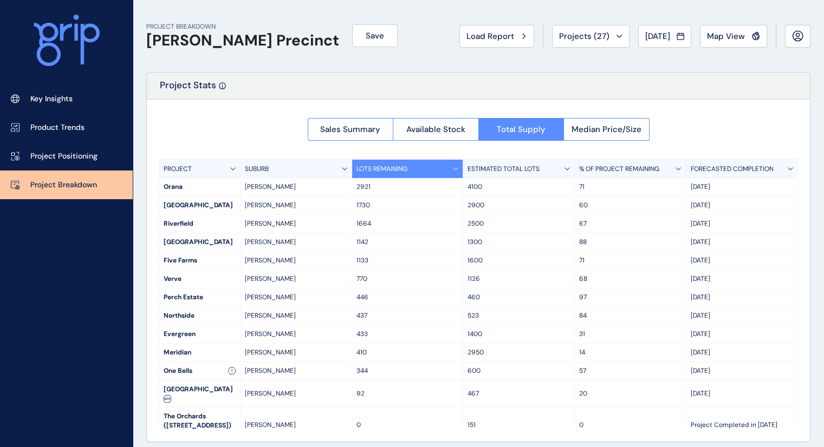
scroll to position [1, 0]
click at [408, 128] on span "Available Stock" at bounding box center [435, 128] width 59 height 11
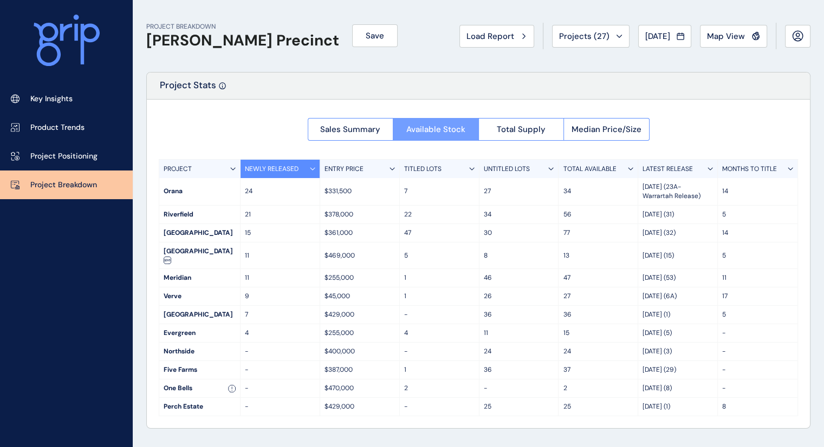
scroll to position [0, 0]
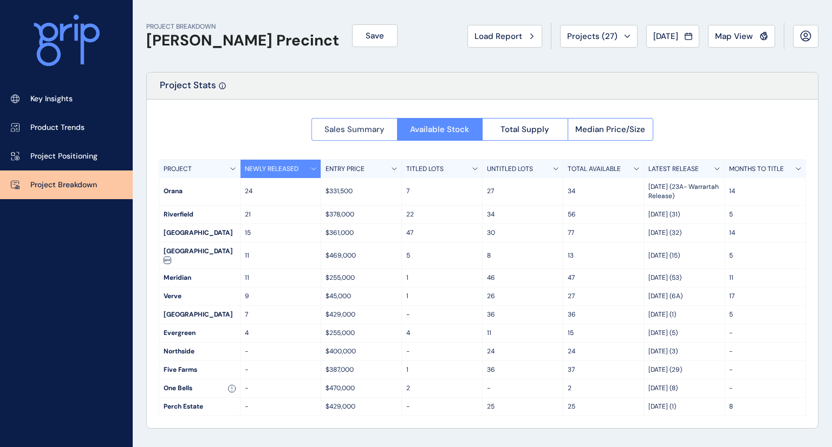
click at [371, 138] on button "Sales Summary" at bounding box center [354, 129] width 86 height 23
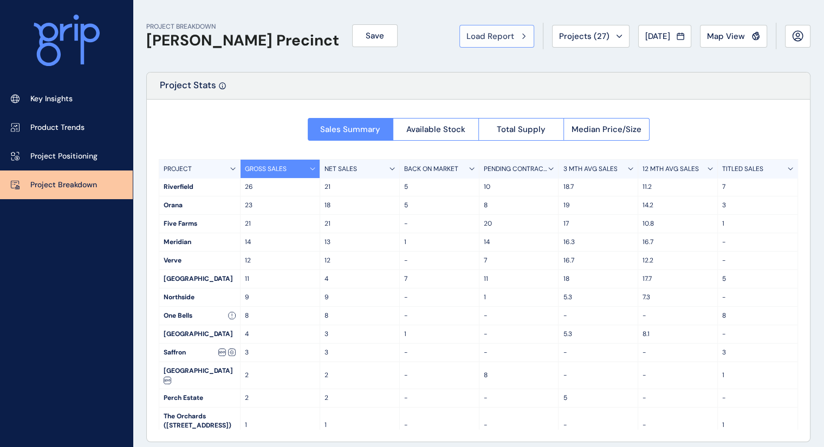
click at [526, 43] on button "Load Report" at bounding box center [496, 36] width 75 height 23
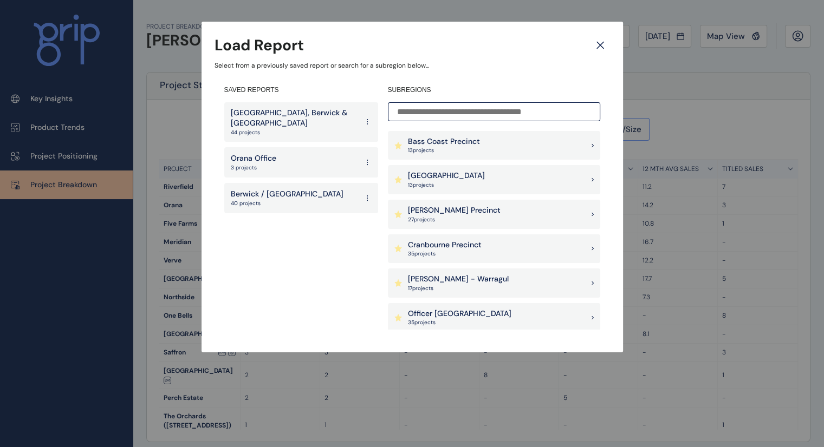
click at [499, 172] on div "Berwick South Precinct 13 project s" at bounding box center [494, 179] width 212 height 29
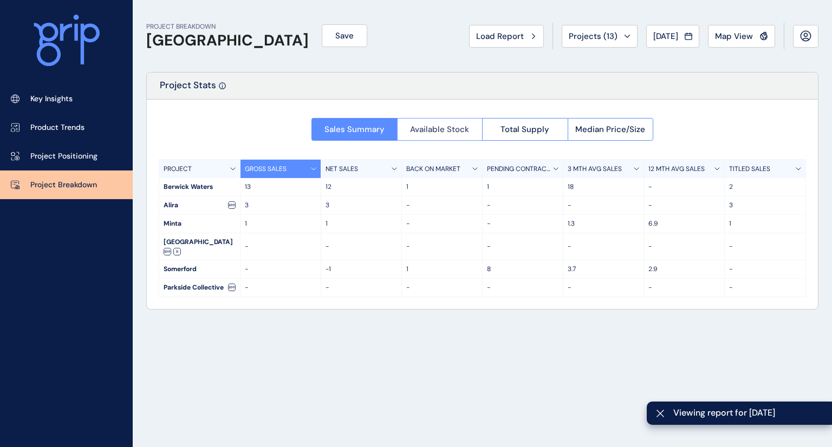
click at [424, 130] on span "Available Stock" at bounding box center [439, 129] width 59 height 11
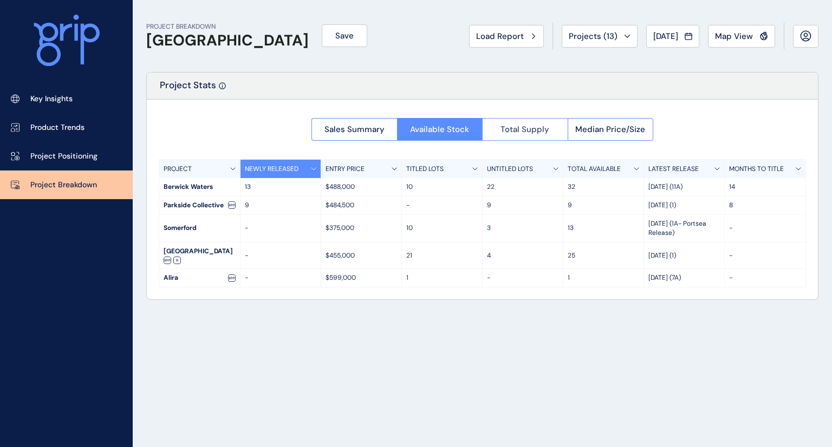
click at [500, 124] on button "Total Supply" at bounding box center [525, 129] width 86 height 23
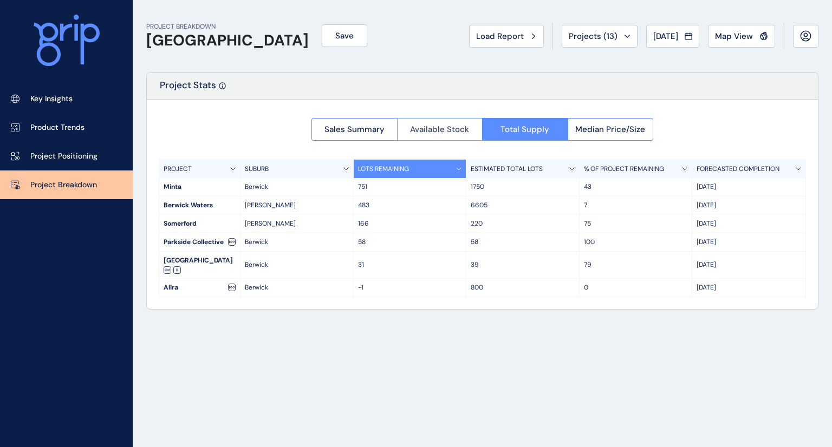
click at [460, 132] on span "Available Stock" at bounding box center [439, 129] width 59 height 11
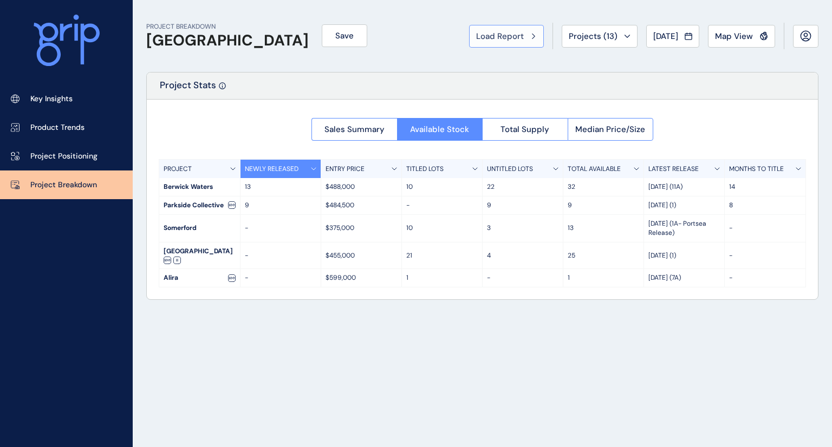
click at [510, 37] on span "Load Report" at bounding box center [500, 36] width 48 height 11
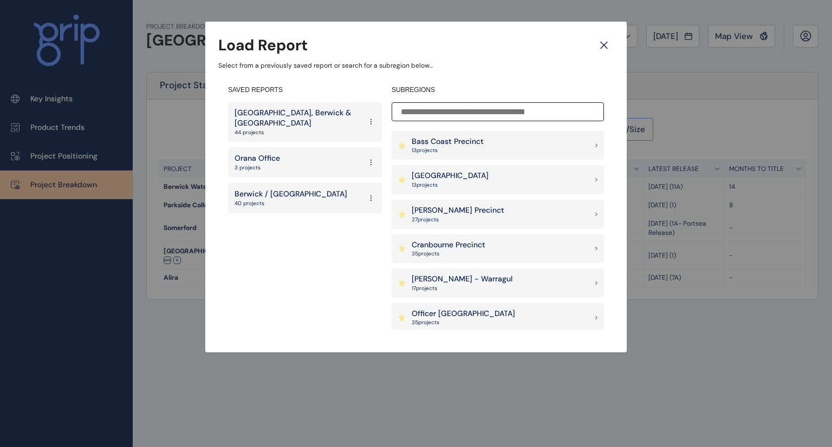
click at [475, 217] on div "[PERSON_NAME] Precinct 27 project s" at bounding box center [497, 214] width 212 height 29
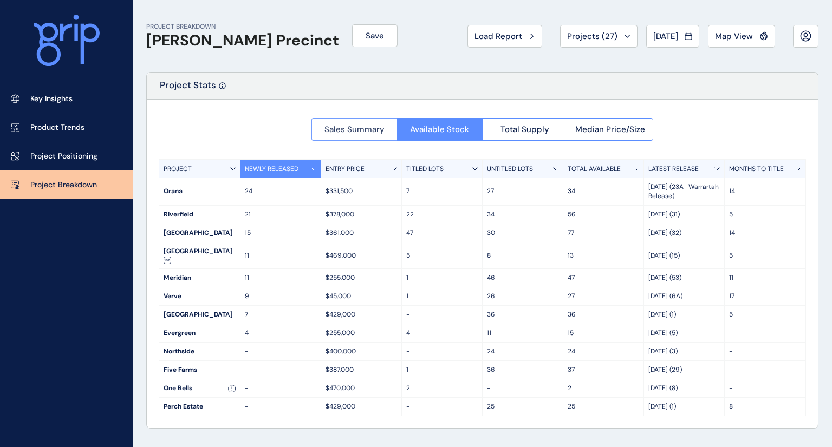
click at [367, 138] on button "Sales Summary" at bounding box center [354, 129] width 86 height 23
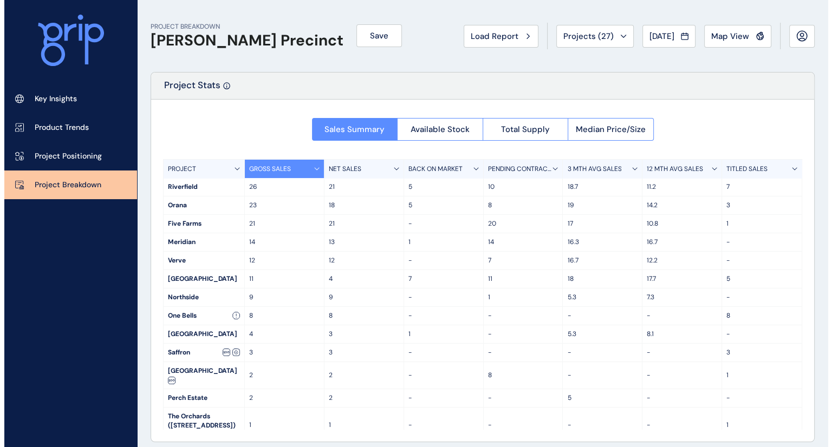
scroll to position [23, 0]
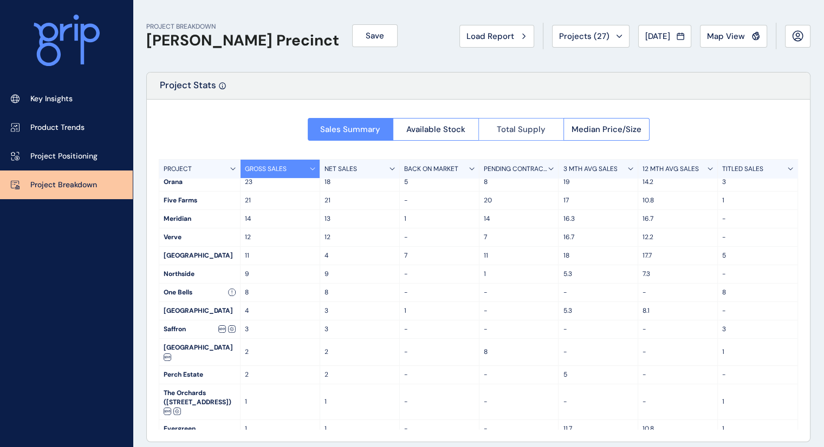
click at [498, 132] on span "Total Supply" at bounding box center [521, 129] width 49 height 11
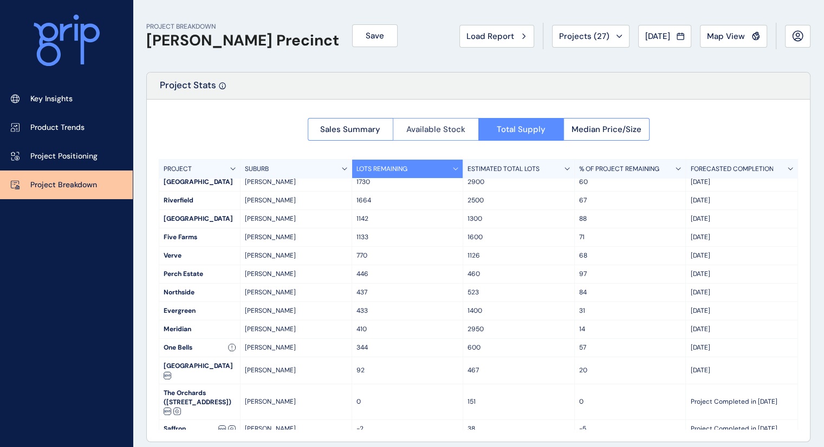
click at [455, 132] on span "Available Stock" at bounding box center [435, 129] width 59 height 11
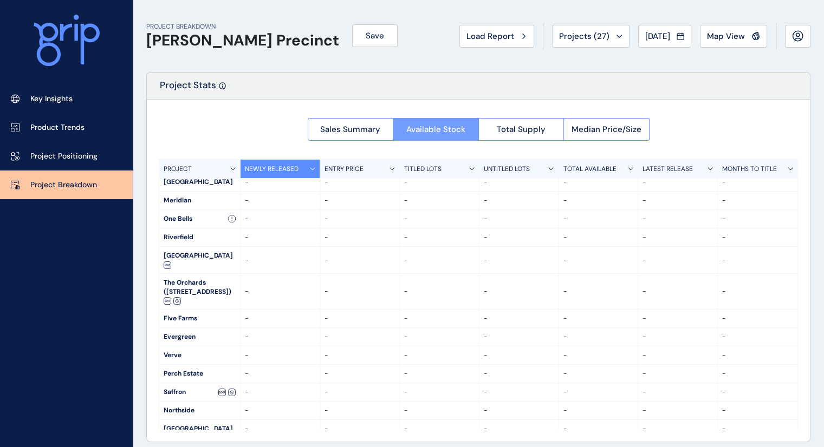
scroll to position [0, 0]
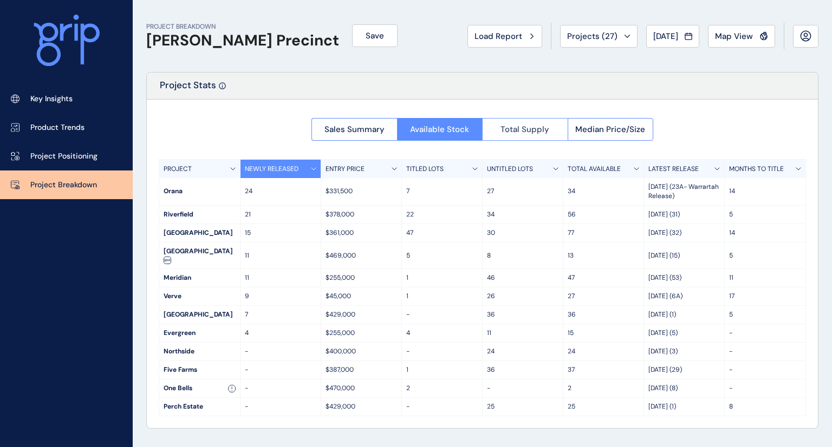
click at [501, 126] on span "Total Supply" at bounding box center [524, 129] width 49 height 11
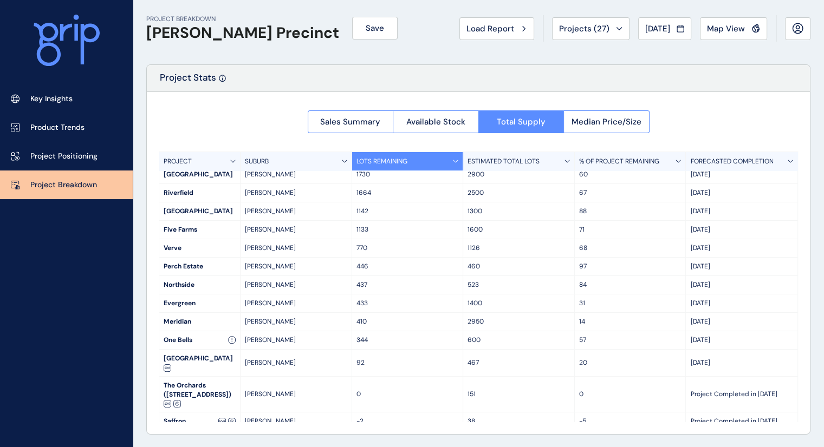
scroll to position [8, 0]
click at [597, 29] on span "Projects ( 27 )" at bounding box center [584, 28] width 50 height 11
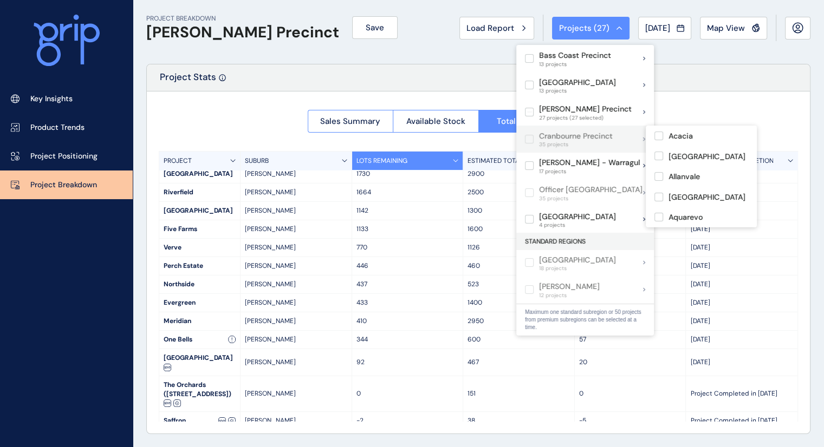
click at [526, 141] on label at bounding box center [529, 139] width 9 height 9
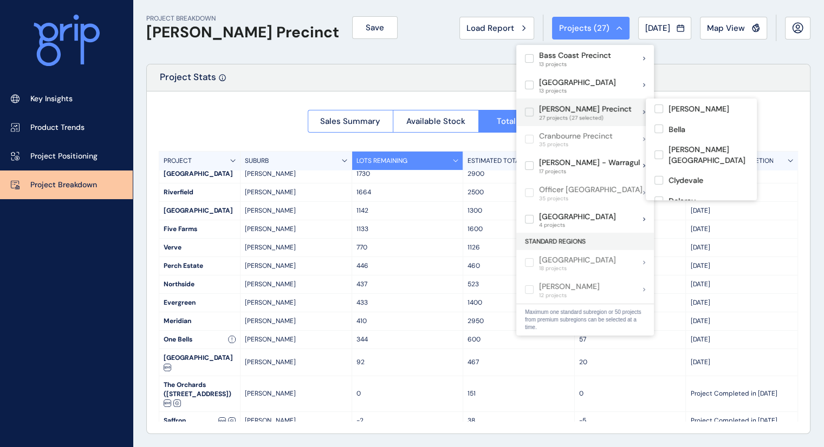
click at [533, 116] on label at bounding box center [529, 112] width 9 height 9
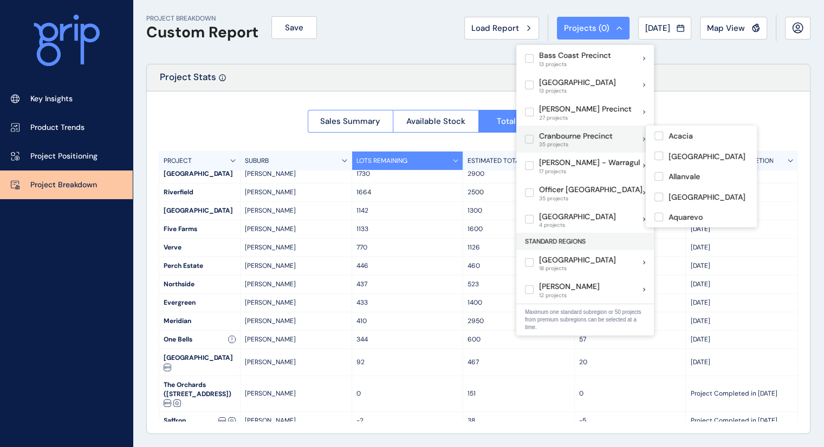
click at [527, 140] on label at bounding box center [529, 139] width 9 height 9
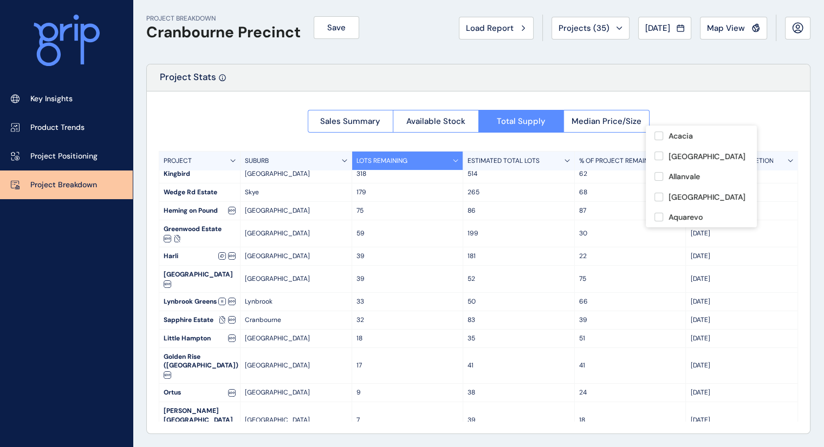
click at [312, 140] on div "Sales Summary Available Stock Total Supply Median Price/Size PROJECT SUBURB LOT…" at bounding box center [478, 263] width 663 height 342
click at [334, 125] on span "Sales Summary" at bounding box center [350, 121] width 60 height 11
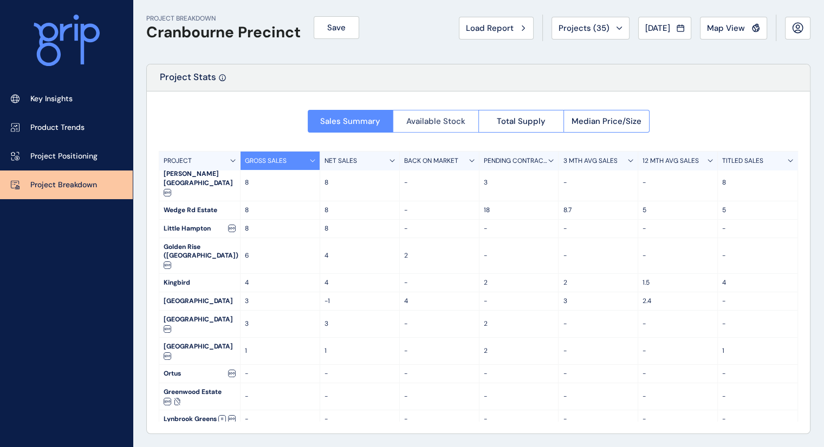
click at [425, 113] on button "Available Stock" at bounding box center [436, 121] width 86 height 23
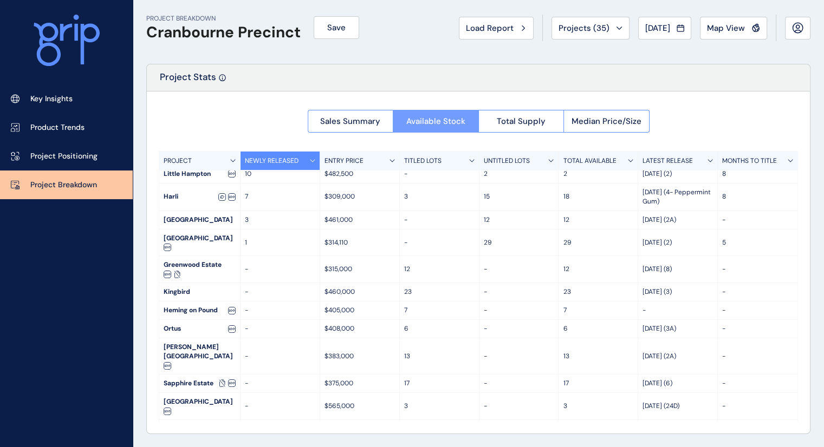
scroll to position [22, 0]
click at [578, 157] on p "TOTAL AVAILABLE" at bounding box center [589, 160] width 53 height 9
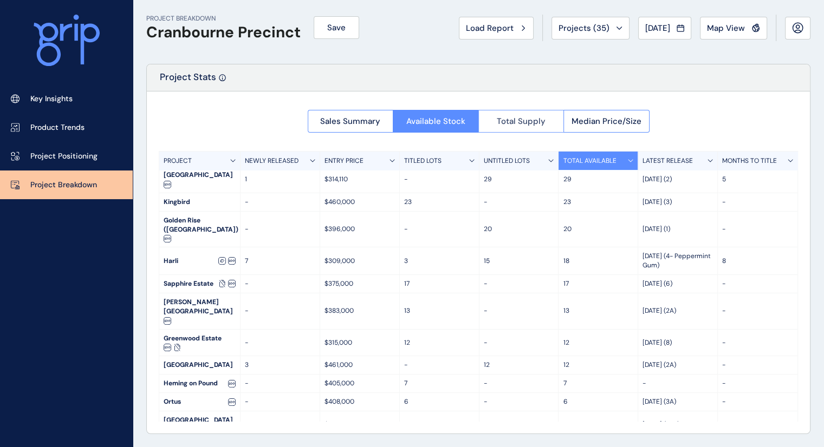
click at [508, 126] on span "Total Supply" at bounding box center [521, 121] width 49 height 11
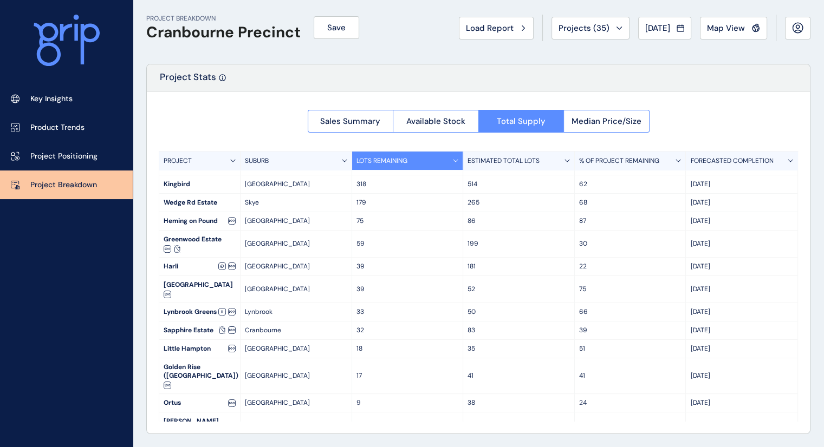
click at [452, 158] on div "LOTS REMAINING" at bounding box center [408, 161] width 112 height 18
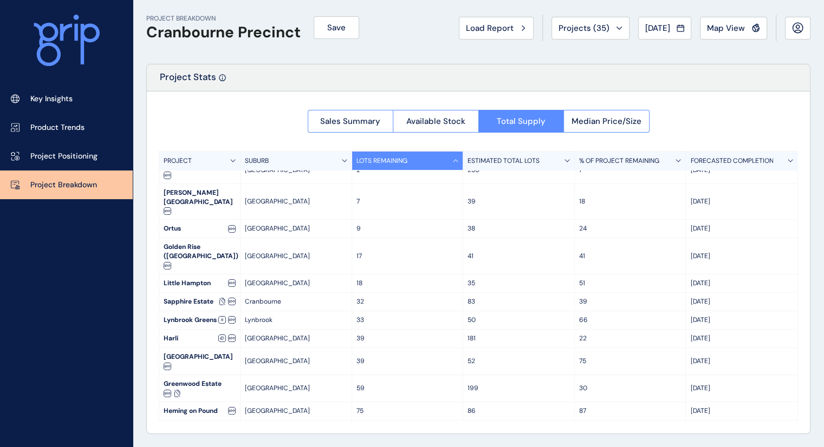
click at [452, 158] on div "LOTS REMAINING" at bounding box center [408, 161] width 112 height 18
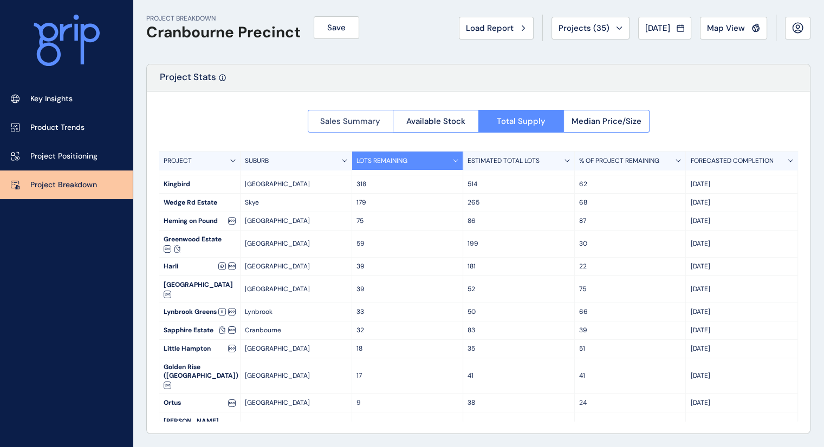
click at [335, 126] on span "Sales Summary" at bounding box center [350, 121] width 60 height 11
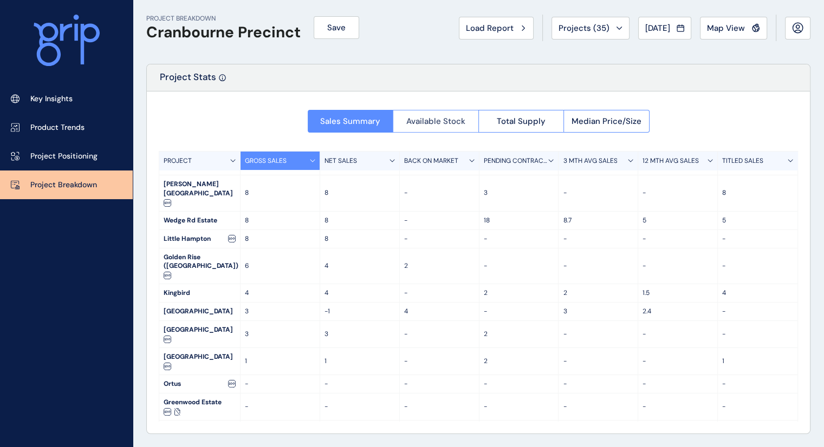
click at [429, 124] on span "Available Stock" at bounding box center [435, 121] width 59 height 11
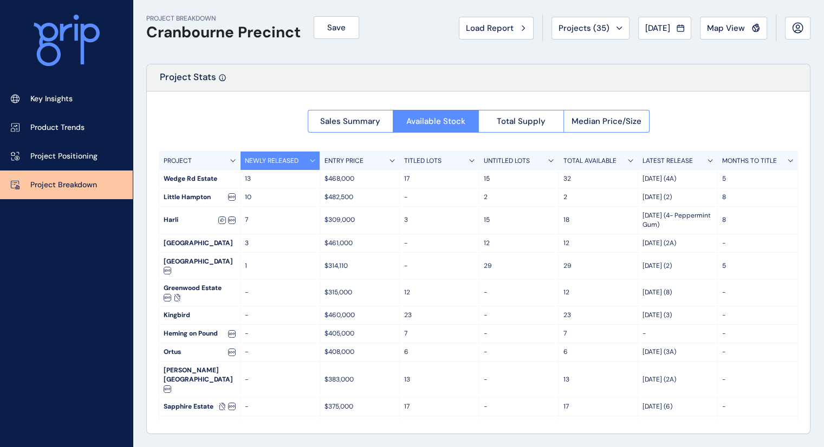
scroll to position [0, 0]
click at [524, 130] on button "Total Supply" at bounding box center [521, 121] width 86 height 23
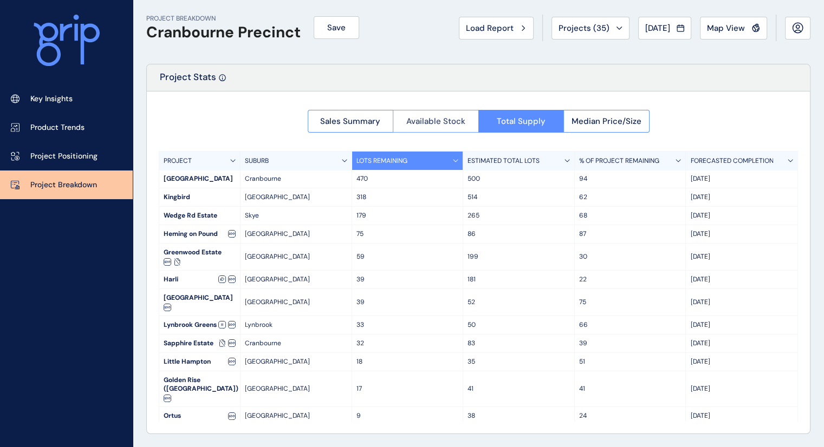
click at [432, 116] on span "Available Stock" at bounding box center [435, 121] width 59 height 11
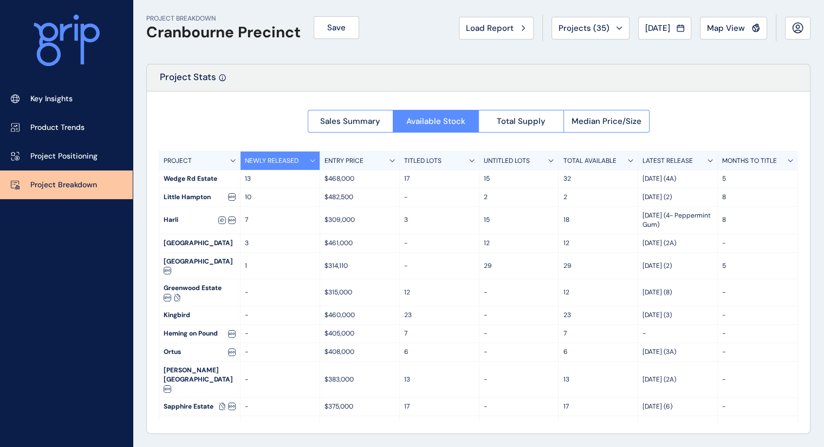
click at [667, 154] on div "LATEST RELEASE" at bounding box center [678, 161] width 80 height 18
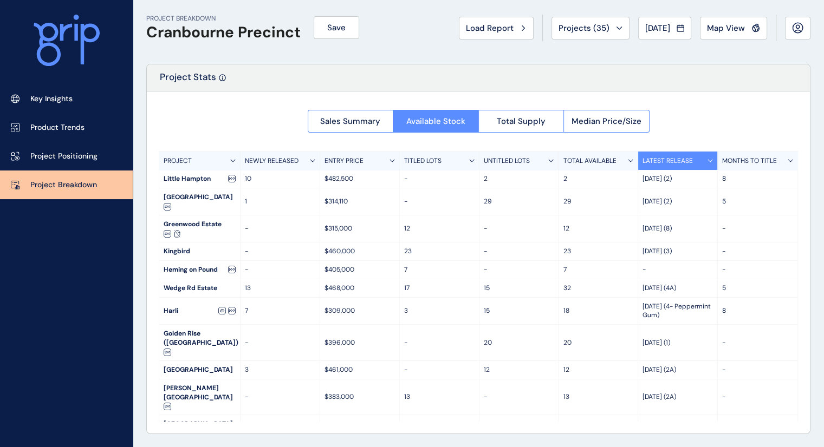
click at [668, 156] on p "LATEST RELEASE" at bounding box center [667, 160] width 50 height 9
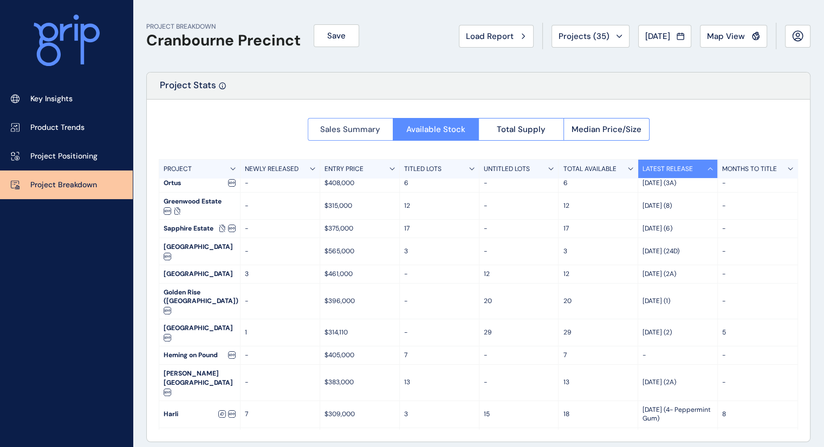
click at [355, 133] on span "Sales Summary" at bounding box center [350, 129] width 60 height 11
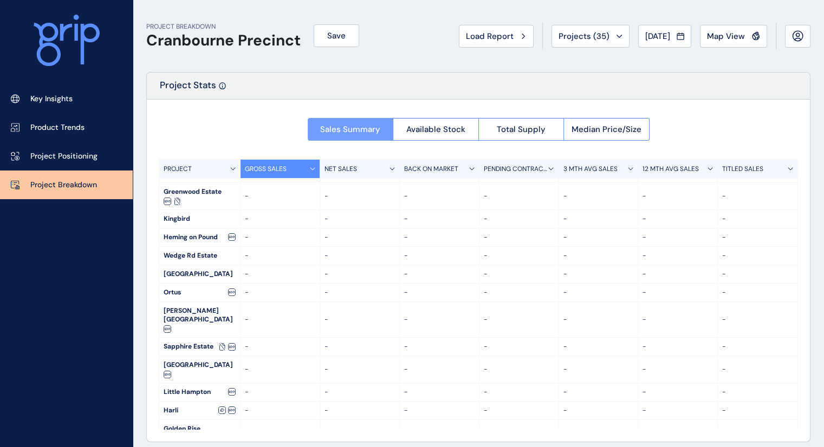
scroll to position [13, 0]
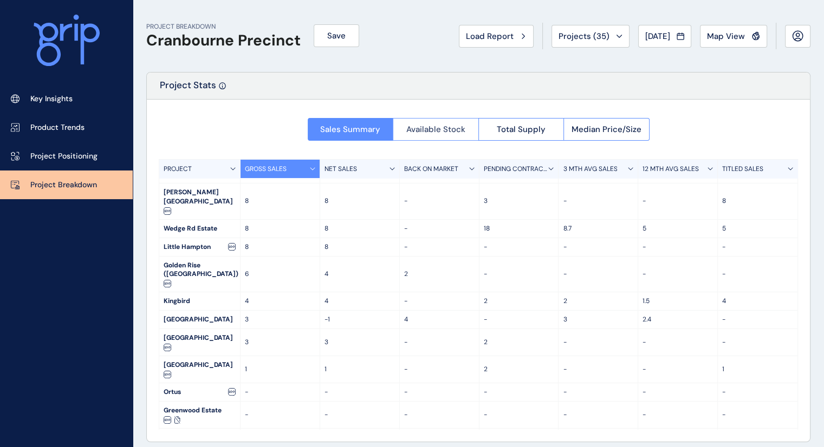
click at [421, 123] on button "Available Stock" at bounding box center [436, 129] width 86 height 23
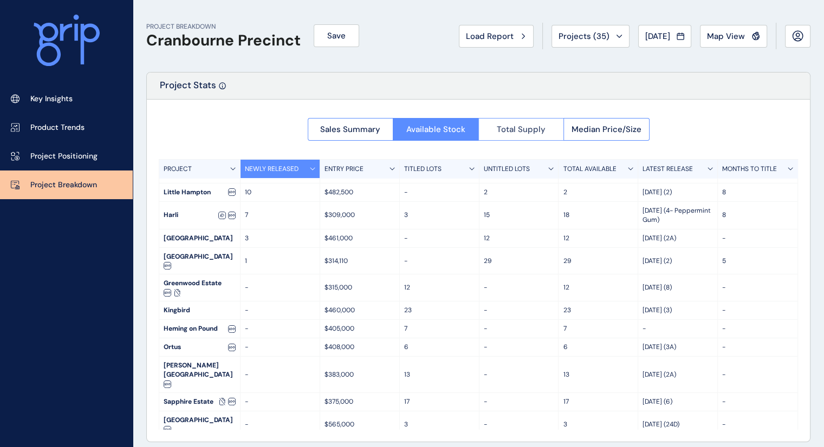
click at [519, 120] on button "Total Supply" at bounding box center [521, 129] width 86 height 23
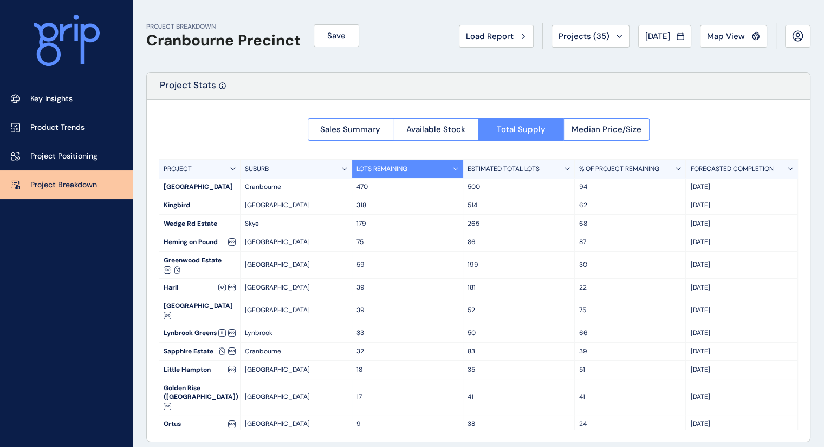
scroll to position [0, 0]
click at [416, 120] on button "Available Stock" at bounding box center [436, 129] width 86 height 23
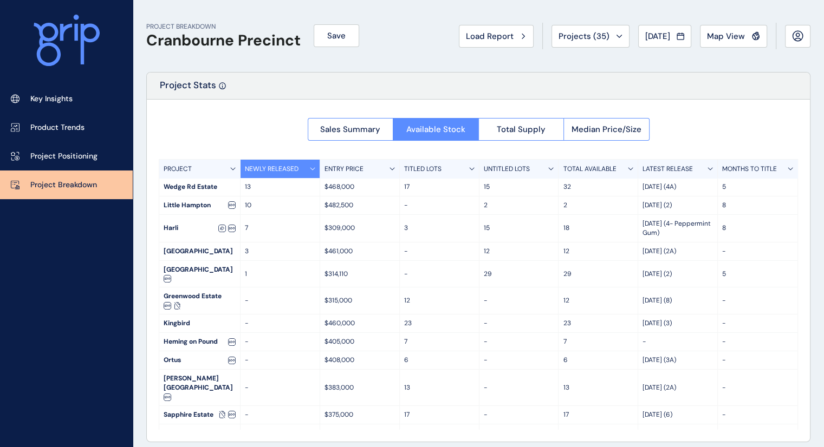
click at [596, 169] on p "TOTAL AVAILABLE" at bounding box center [589, 169] width 53 height 9
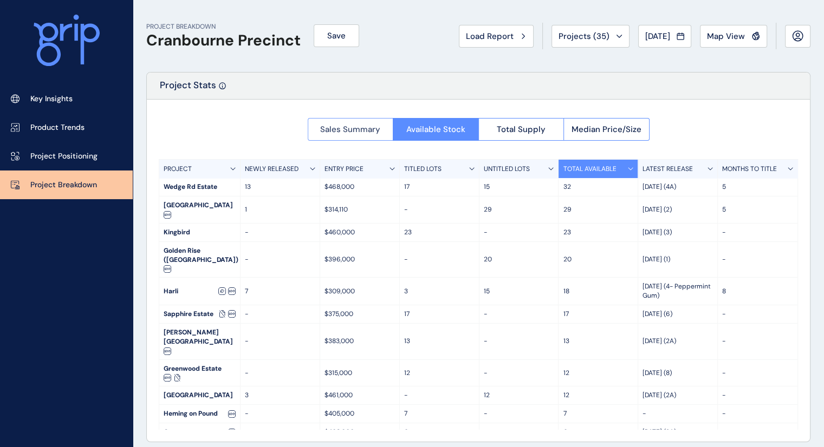
drag, startPoint x: 362, startPoint y: 306, endPoint x: 334, endPoint y: 138, distance: 170.7
click at [334, 138] on button "Sales Summary" at bounding box center [351, 129] width 86 height 23
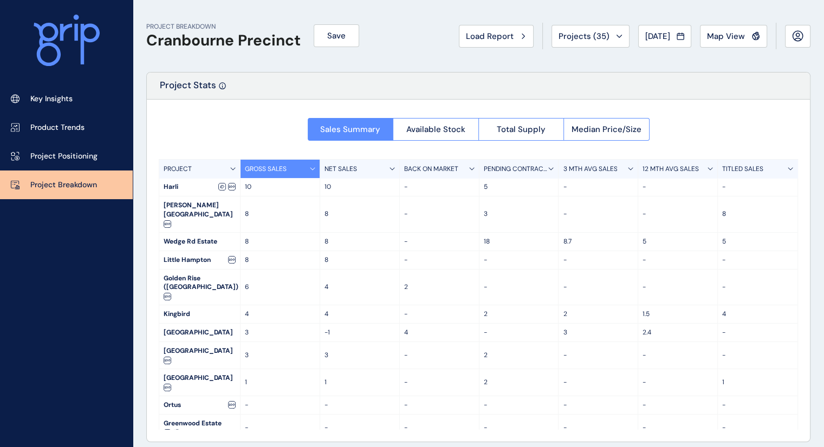
click at [573, 169] on p "3 MTH AVG SALES" at bounding box center [590, 169] width 54 height 9
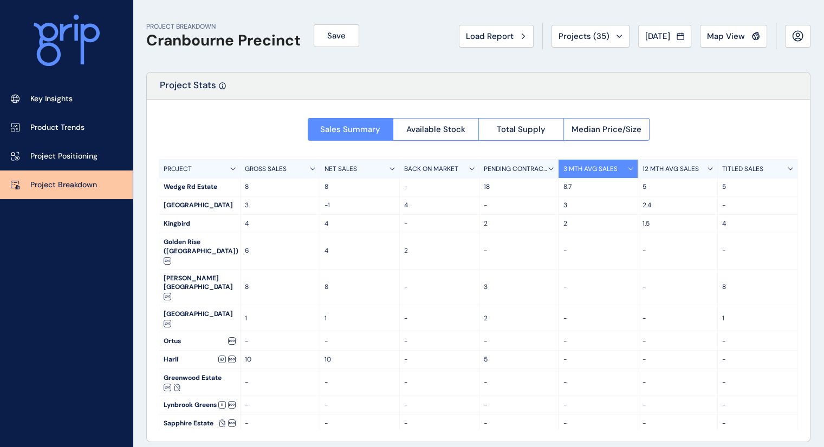
click at [487, 167] on p "PENDING CONTRACTS" at bounding box center [516, 169] width 65 height 9
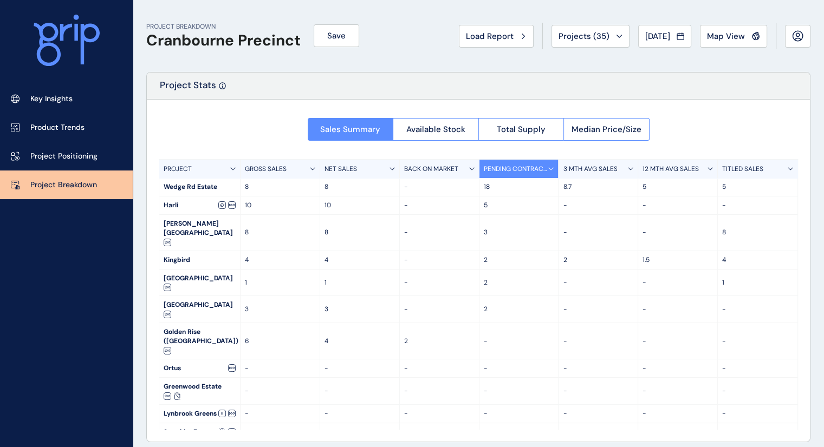
click at [440, 167] on p "BACK ON MARKET" at bounding box center [431, 169] width 54 height 9
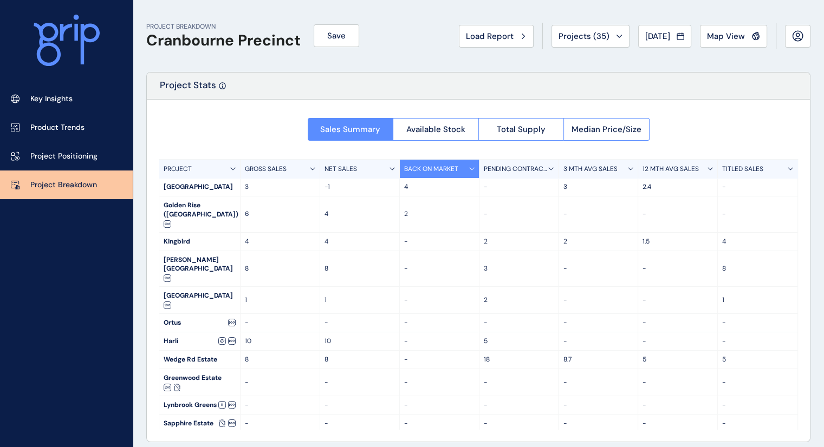
click at [379, 164] on div "NET SALES" at bounding box center [360, 169] width 80 height 18
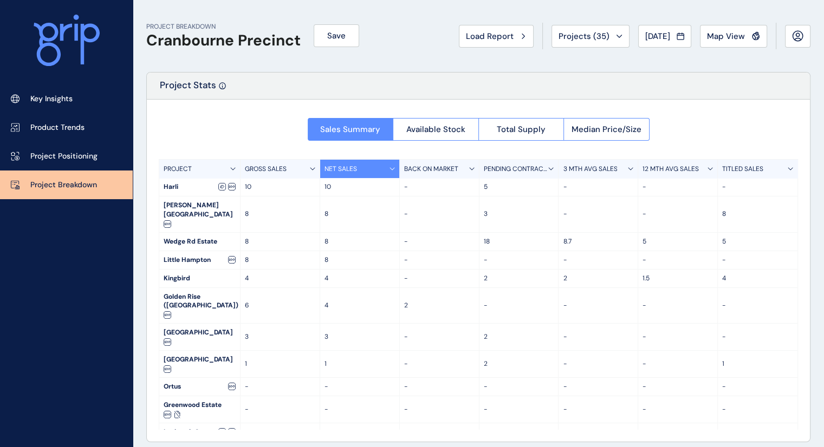
click at [687, 169] on p "12 MTH AVG SALES" at bounding box center [670, 169] width 56 height 9
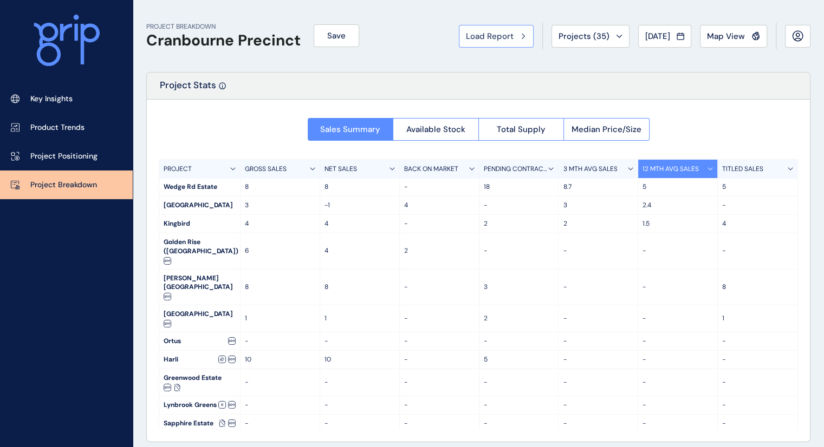
click at [492, 39] on span "Load Report" at bounding box center [490, 36] width 48 height 11
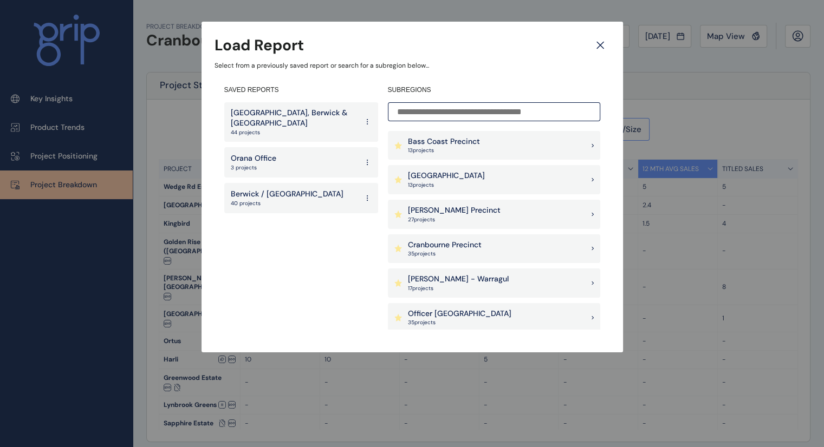
click at [432, 212] on p "[PERSON_NAME] Precinct" at bounding box center [454, 210] width 93 height 11
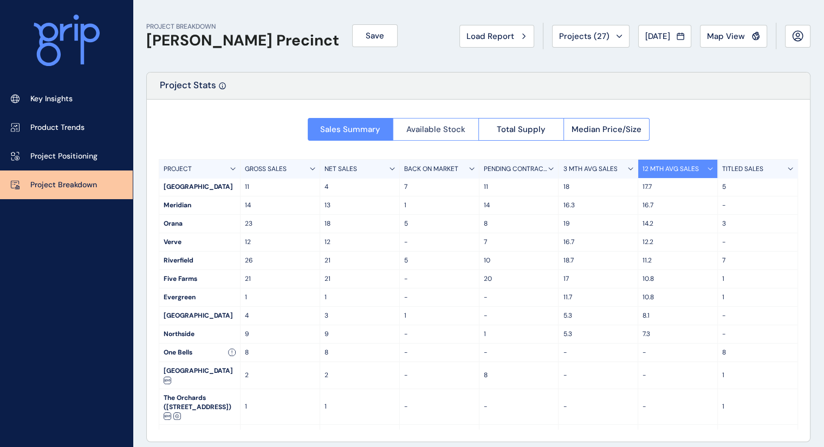
click at [425, 128] on span "Available Stock" at bounding box center [435, 129] width 59 height 11
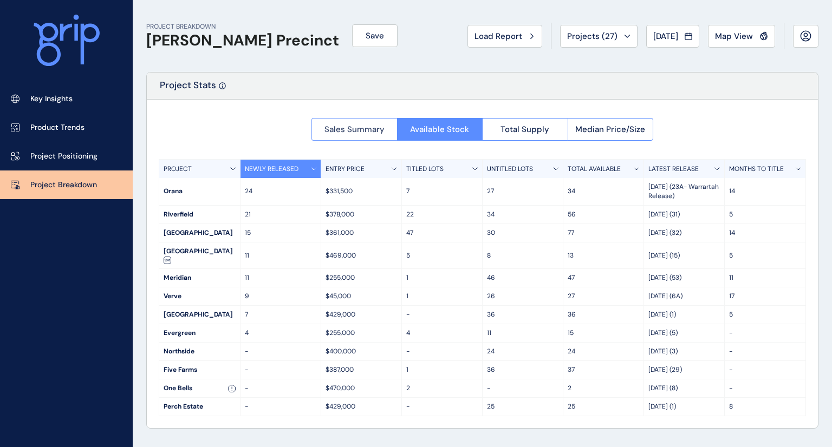
click at [364, 130] on span "Sales Summary" at bounding box center [354, 129] width 60 height 11
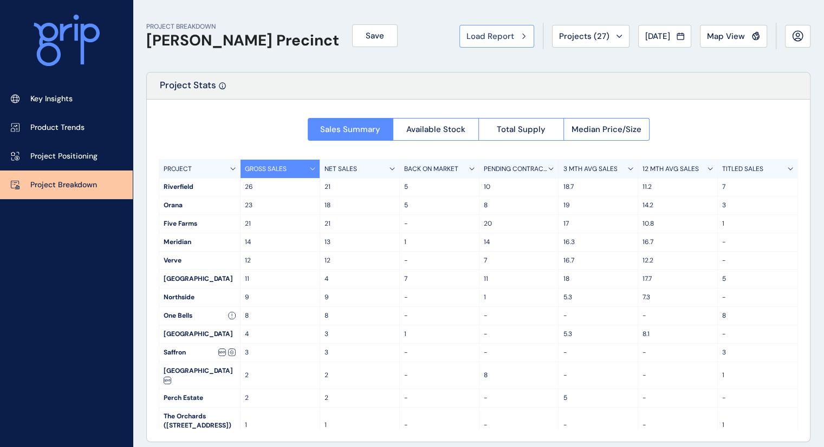
click at [505, 29] on button "Load Report" at bounding box center [496, 36] width 75 height 23
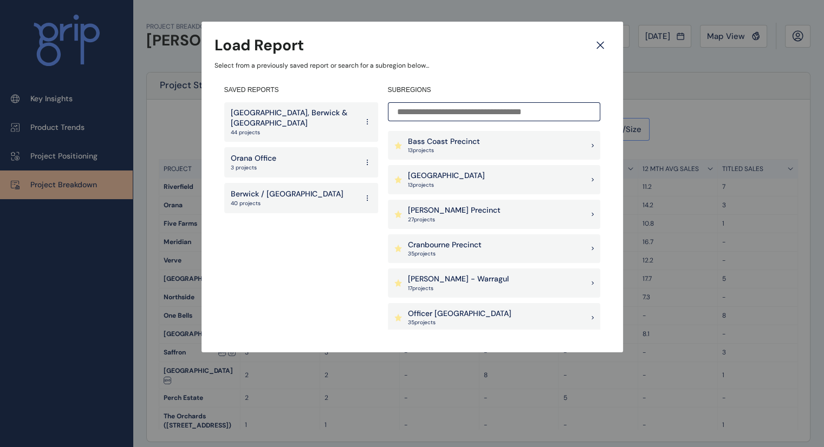
scroll to position [1, 0]
click at [441, 146] on p "Bass Coast Precinct" at bounding box center [444, 141] width 72 height 11
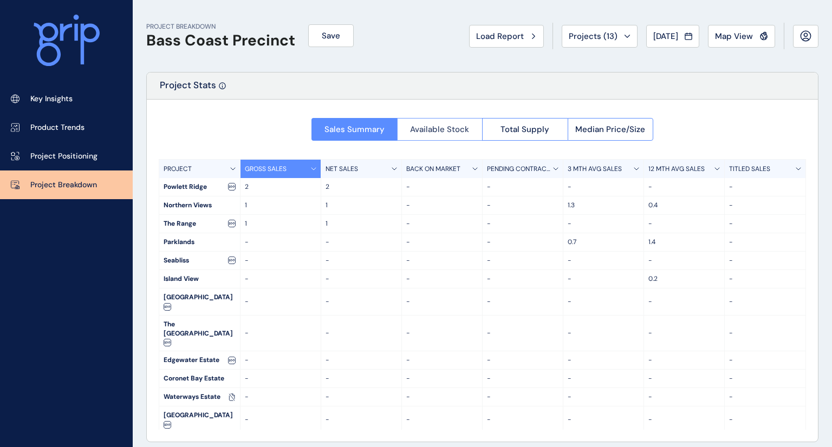
click at [422, 128] on span "Available Stock" at bounding box center [439, 129] width 59 height 11
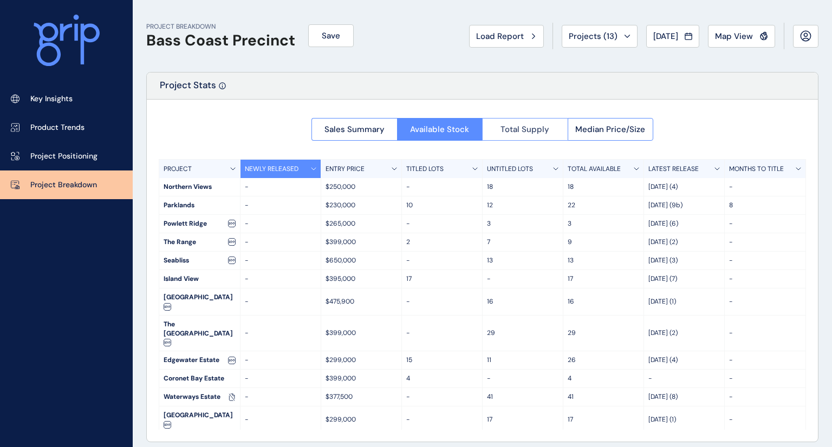
click at [490, 130] on button "Total Supply" at bounding box center [525, 129] width 86 height 23
